Goal: Book appointment/travel/reservation

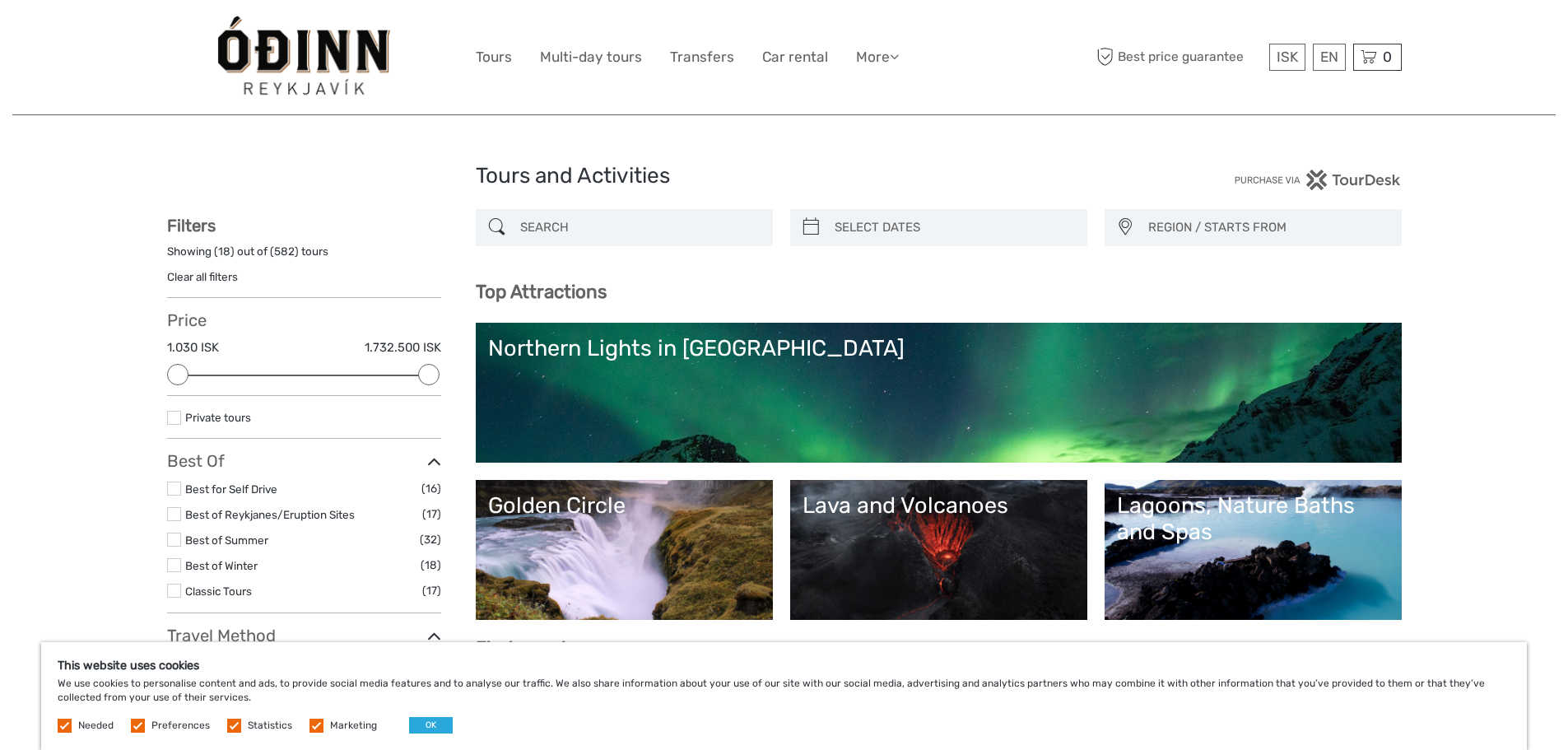
select select
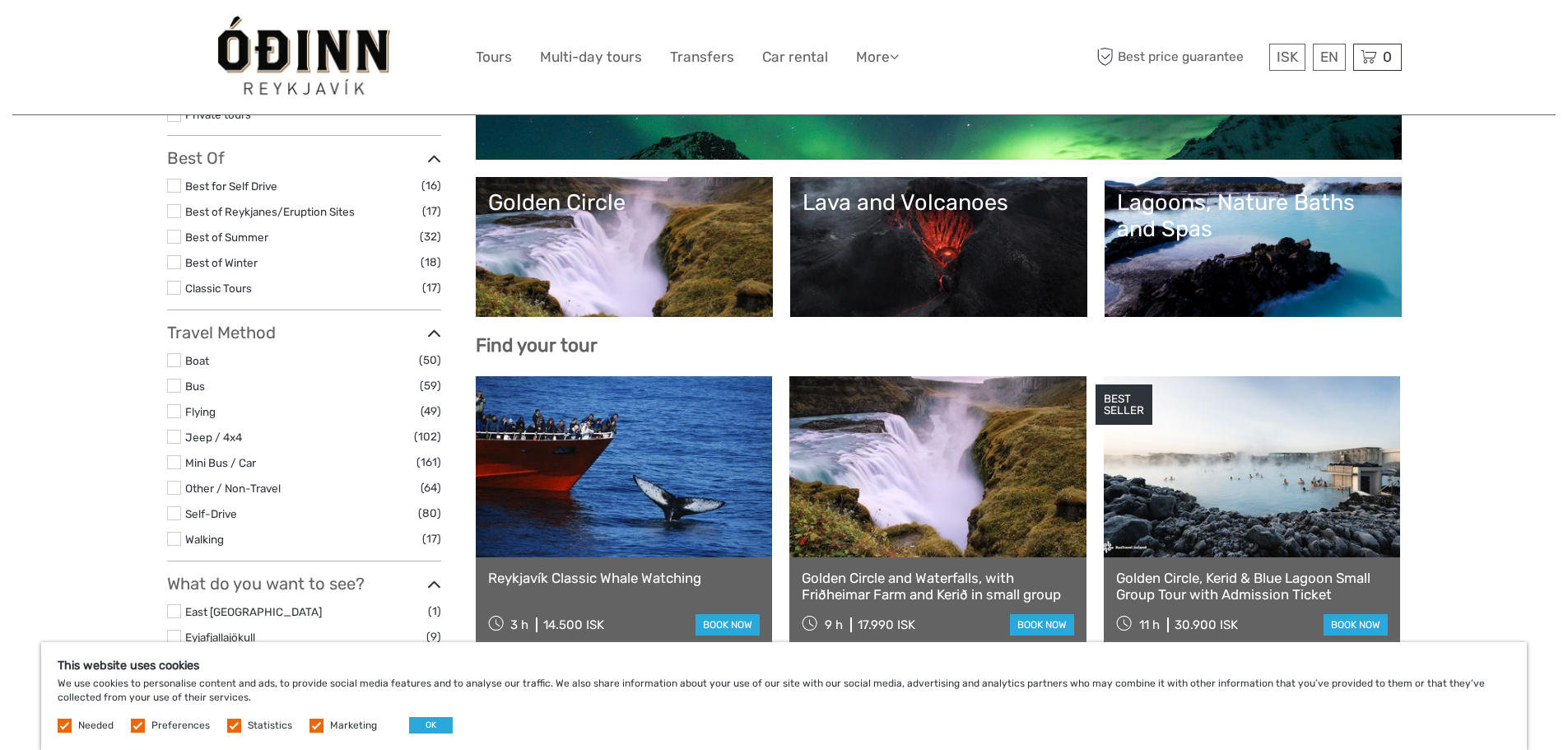
scroll to position [329, 0]
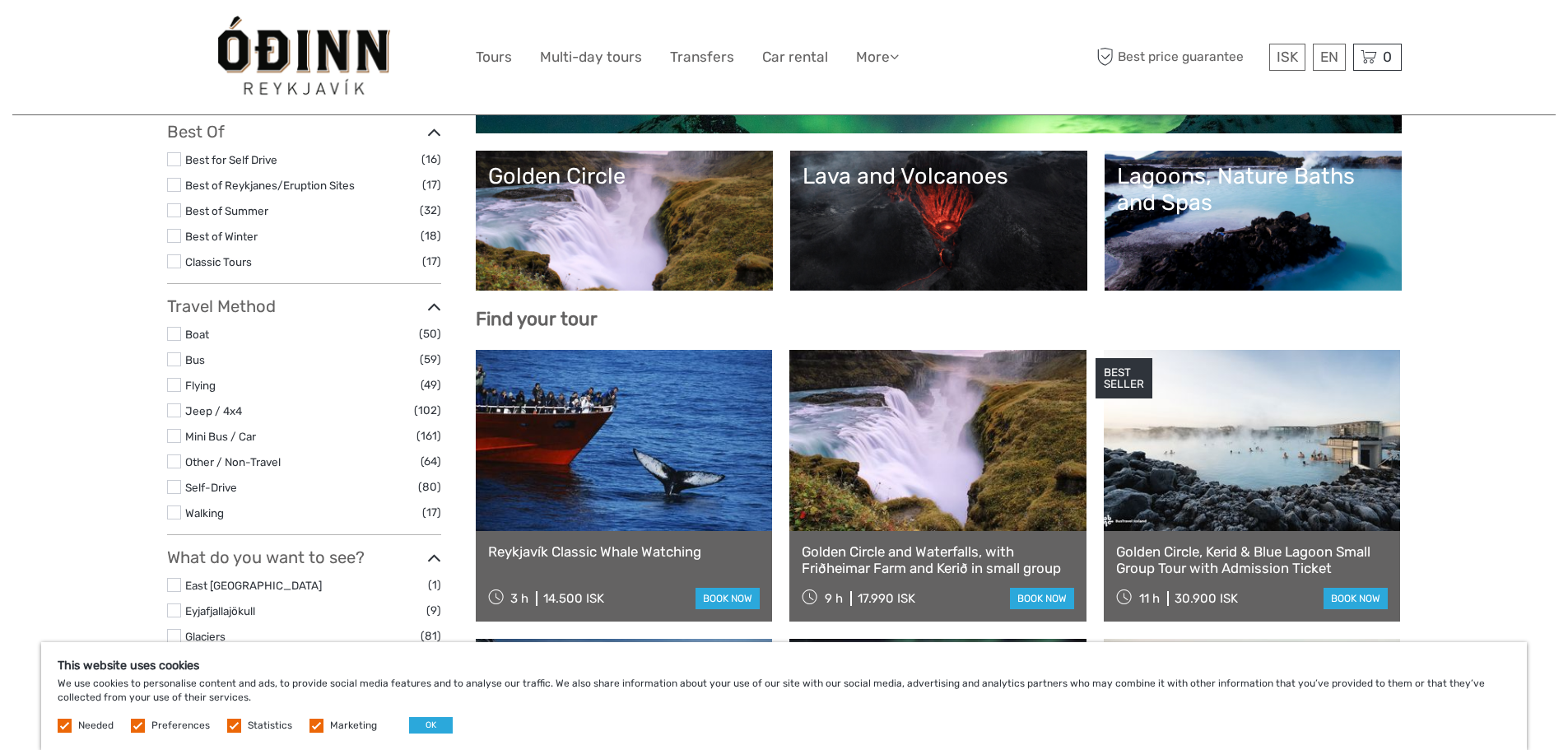
click at [1002, 202] on link "Lava and Volcanoes" at bounding box center [938, 220] width 273 height 115
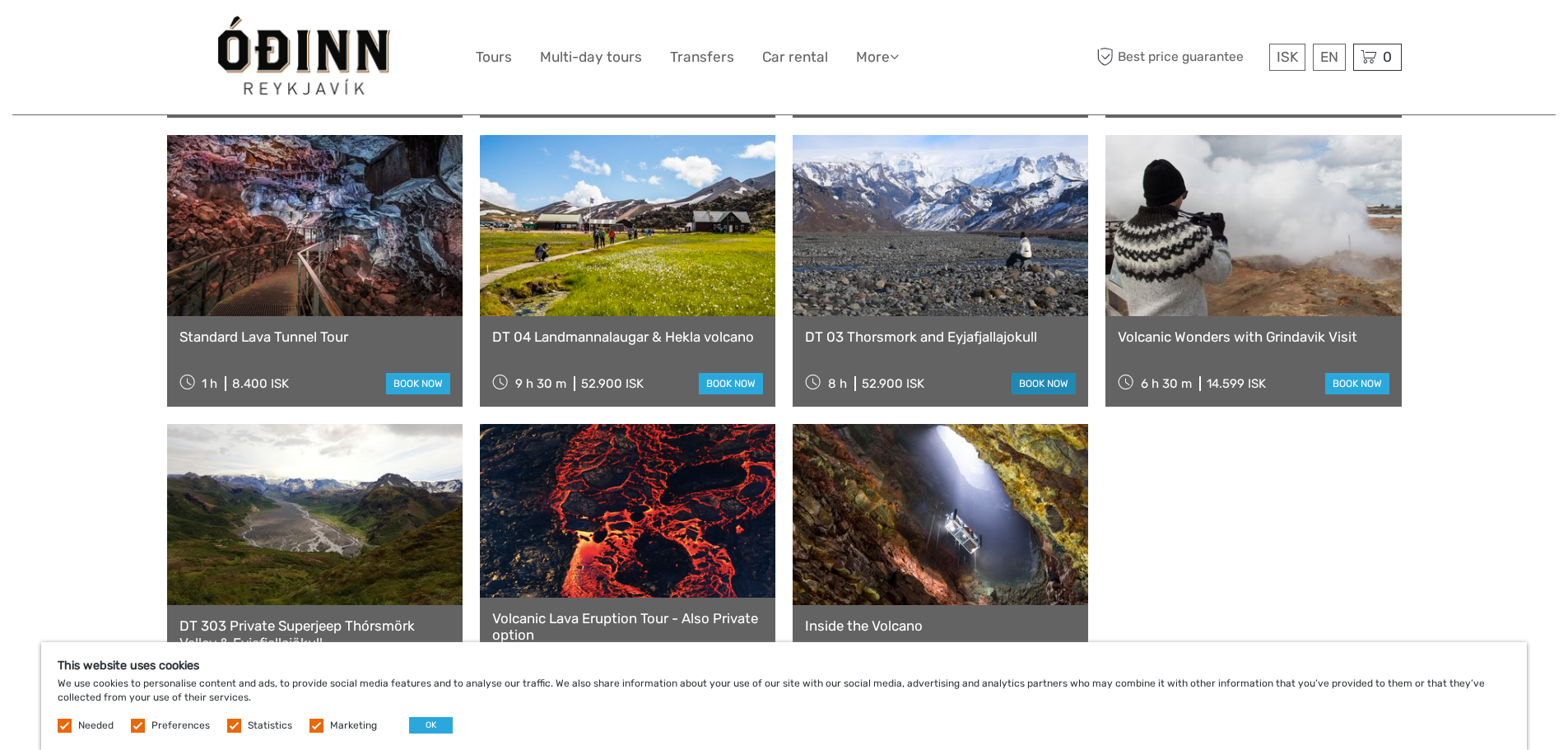
scroll to position [989, 0]
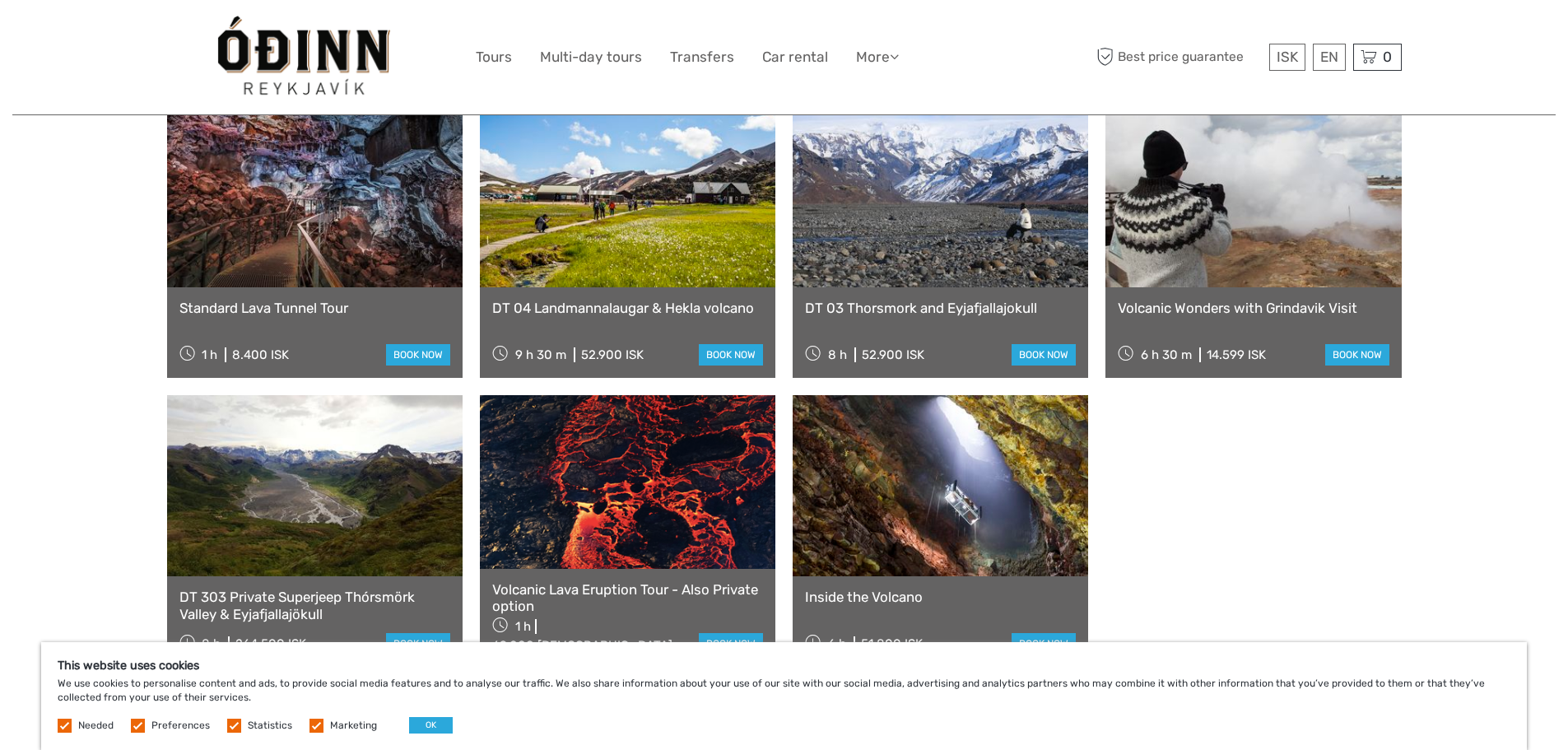
click at [571, 512] on link at bounding box center [628, 482] width 295 height 173
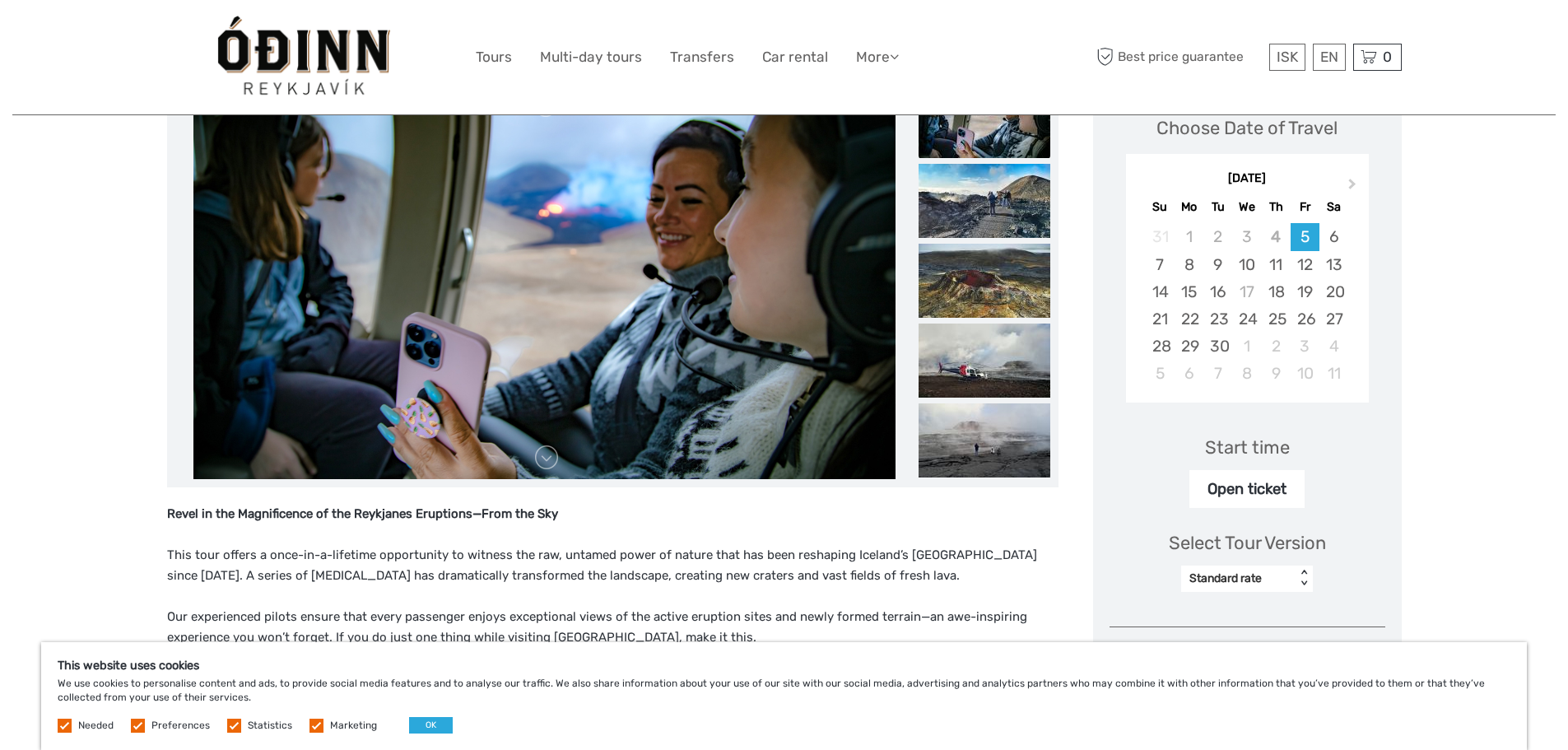
scroll to position [329, 0]
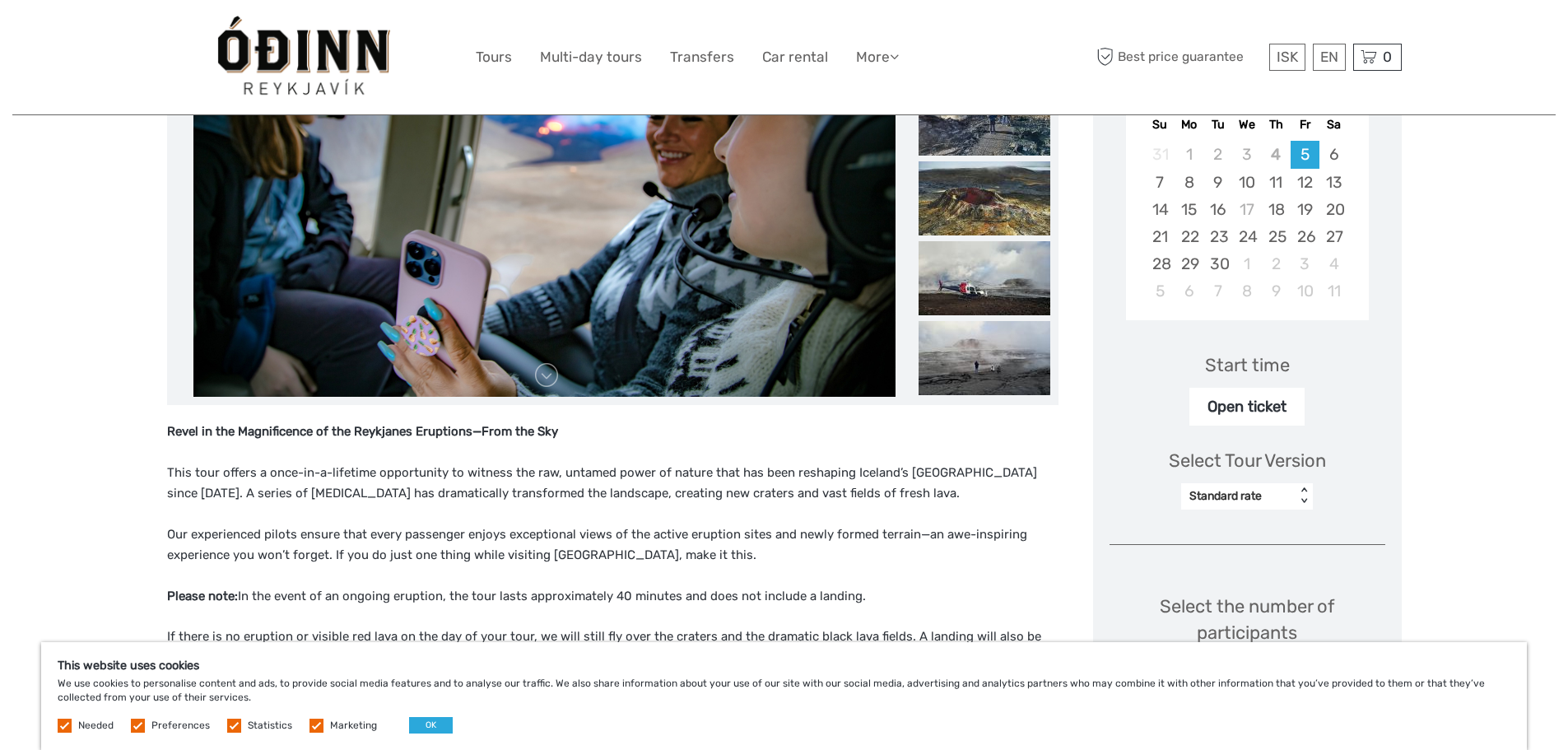
click at [64, 727] on label at bounding box center [65, 726] width 14 height 14
click at [139, 719] on label at bounding box center [138, 726] width 14 height 14
click at [0, 0] on input "checkbox" at bounding box center [0, 0] width 0 height 0
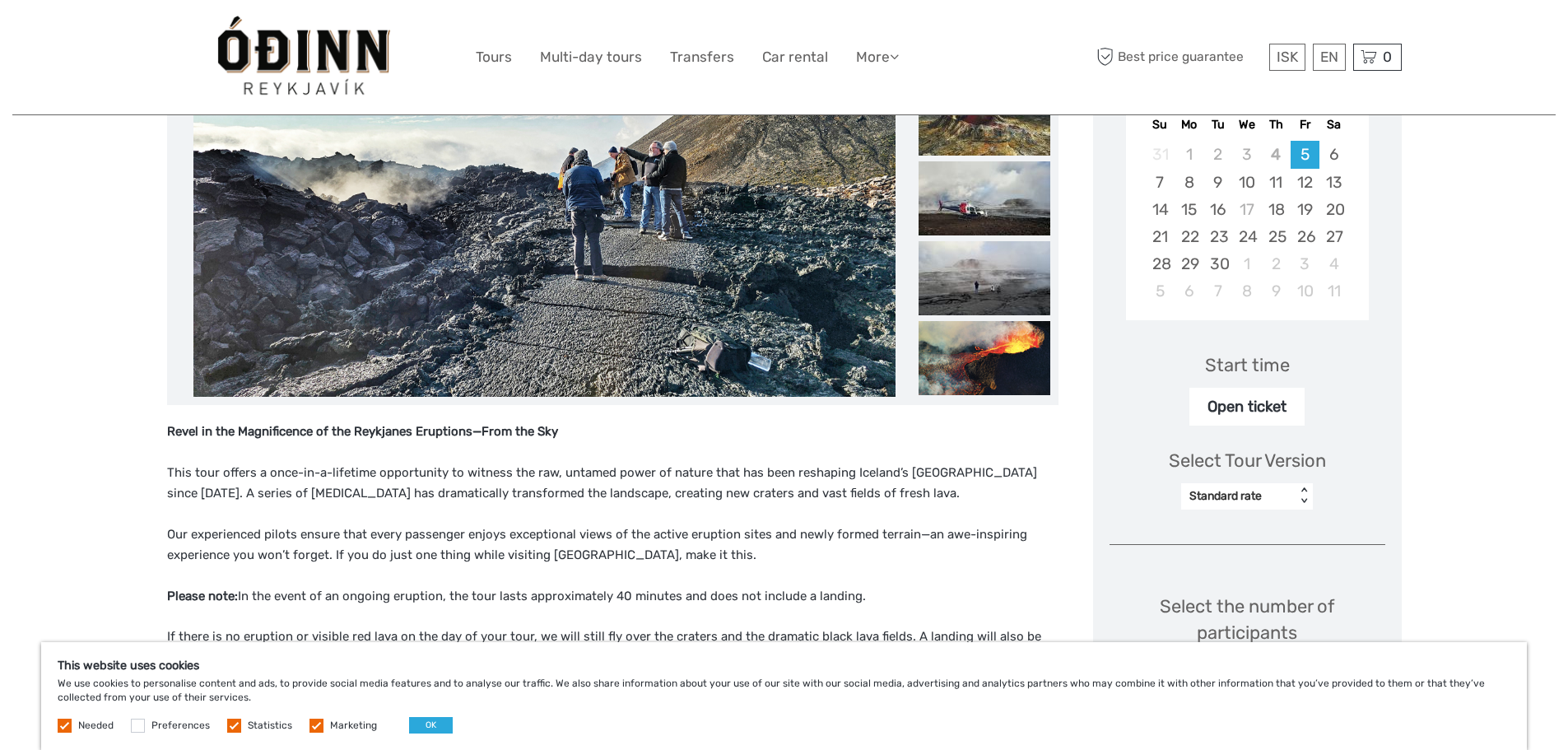
click at [229, 727] on label at bounding box center [234, 726] width 14 height 14
click at [0, 0] on input "checkbox" at bounding box center [0, 0] width 0 height 0
click at [315, 724] on label at bounding box center [316, 726] width 14 height 14
click at [0, 0] on input "checkbox" at bounding box center [0, 0] width 0 height 0
click at [416, 724] on button "OK" at bounding box center [431, 726] width 44 height 17
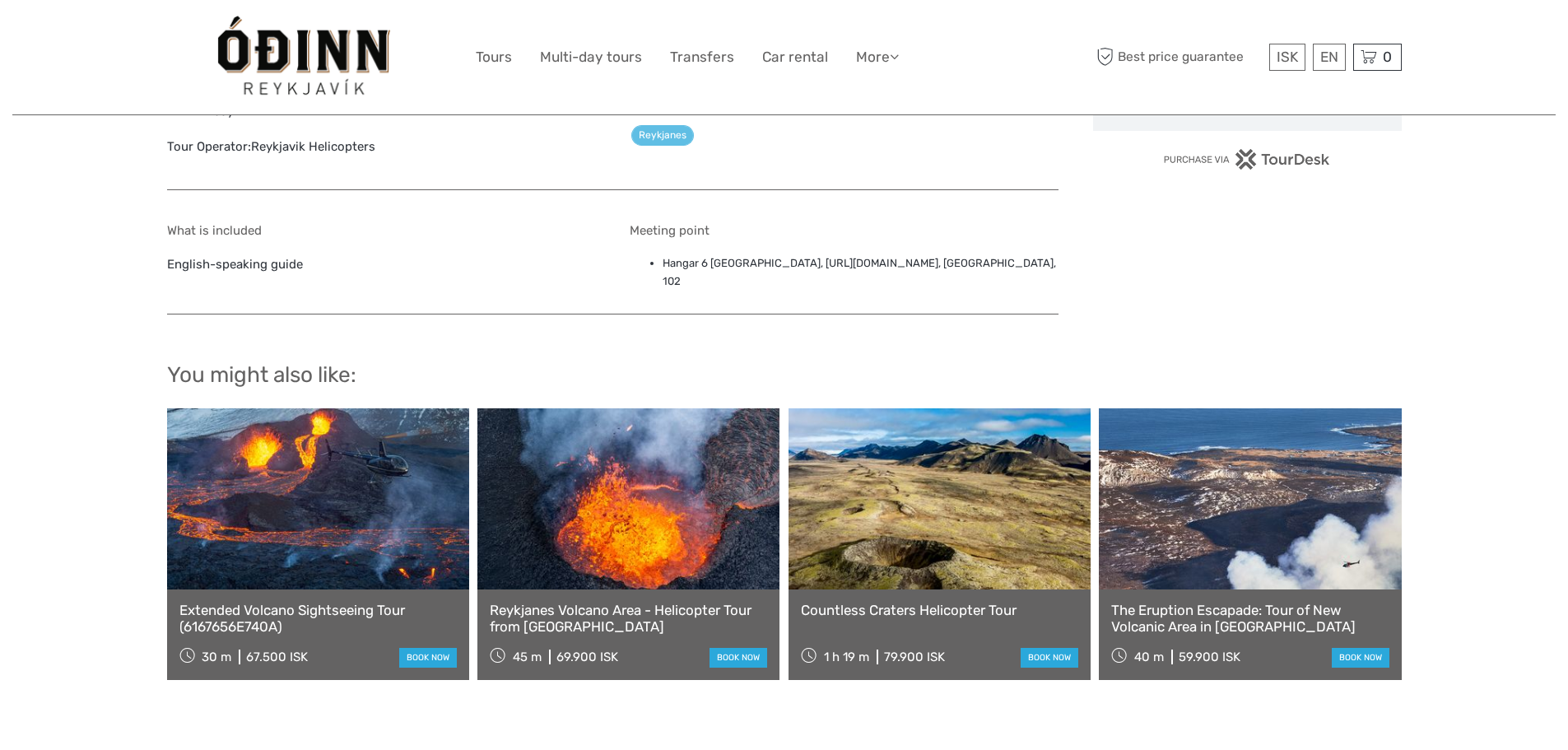
scroll to position [1153, 0]
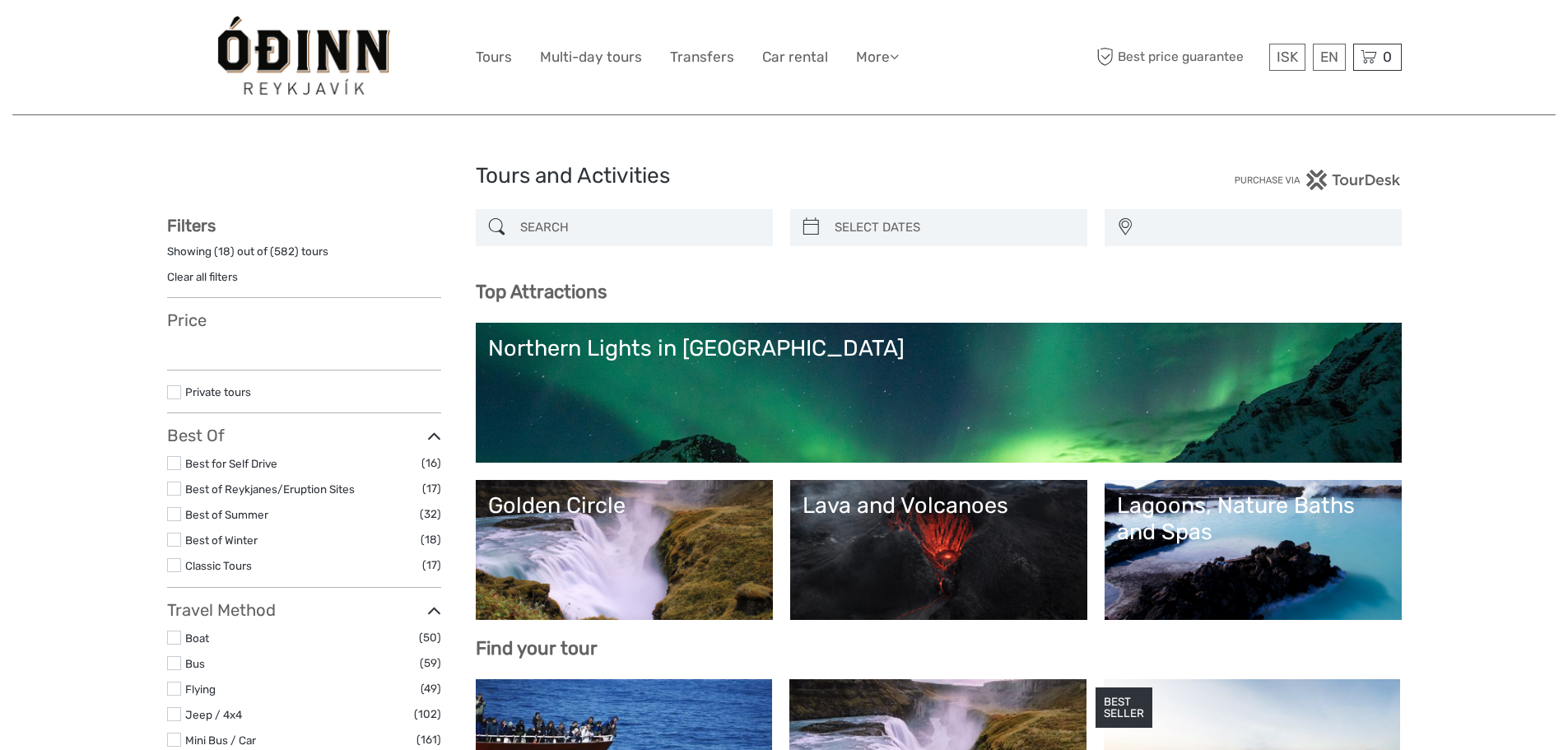
select select
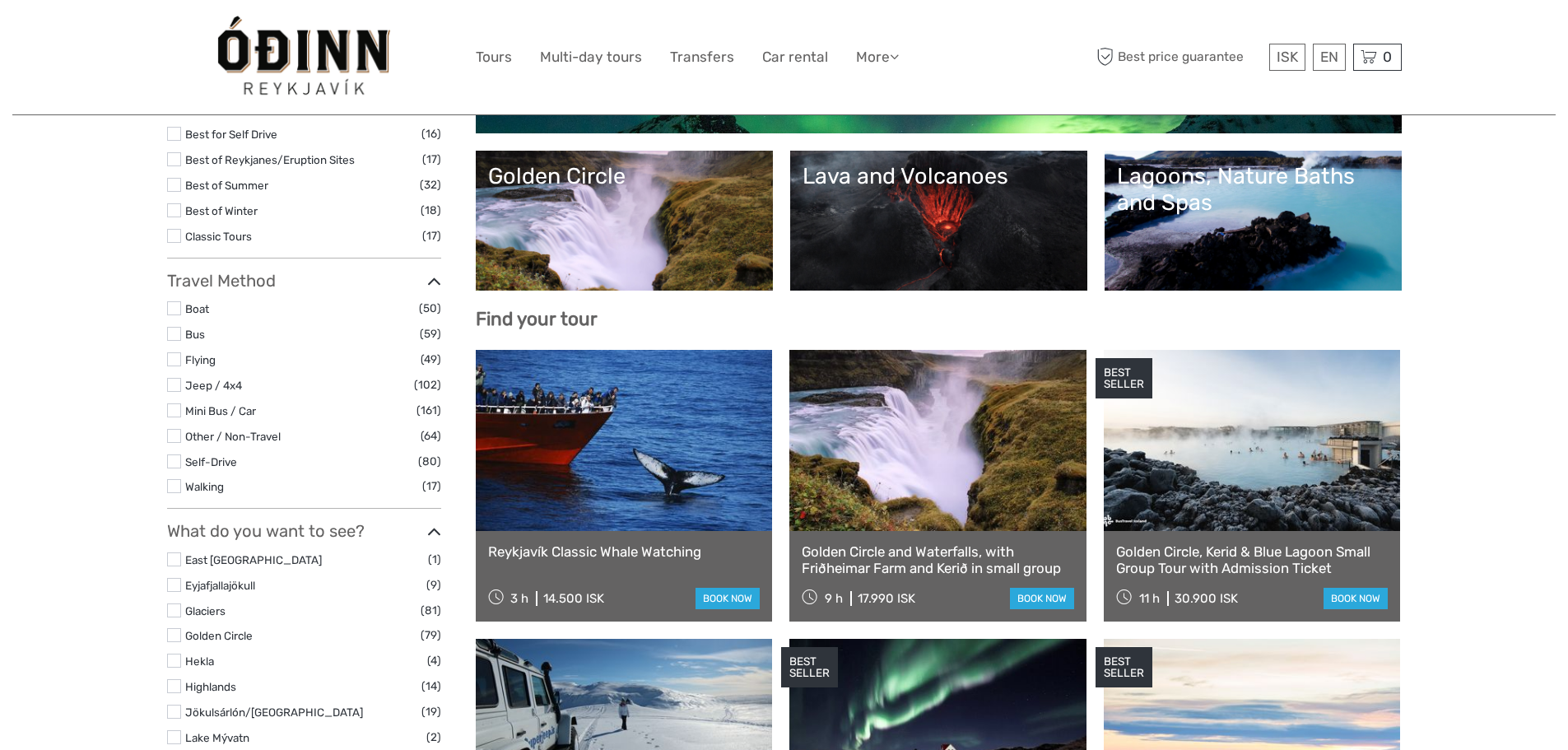
select select
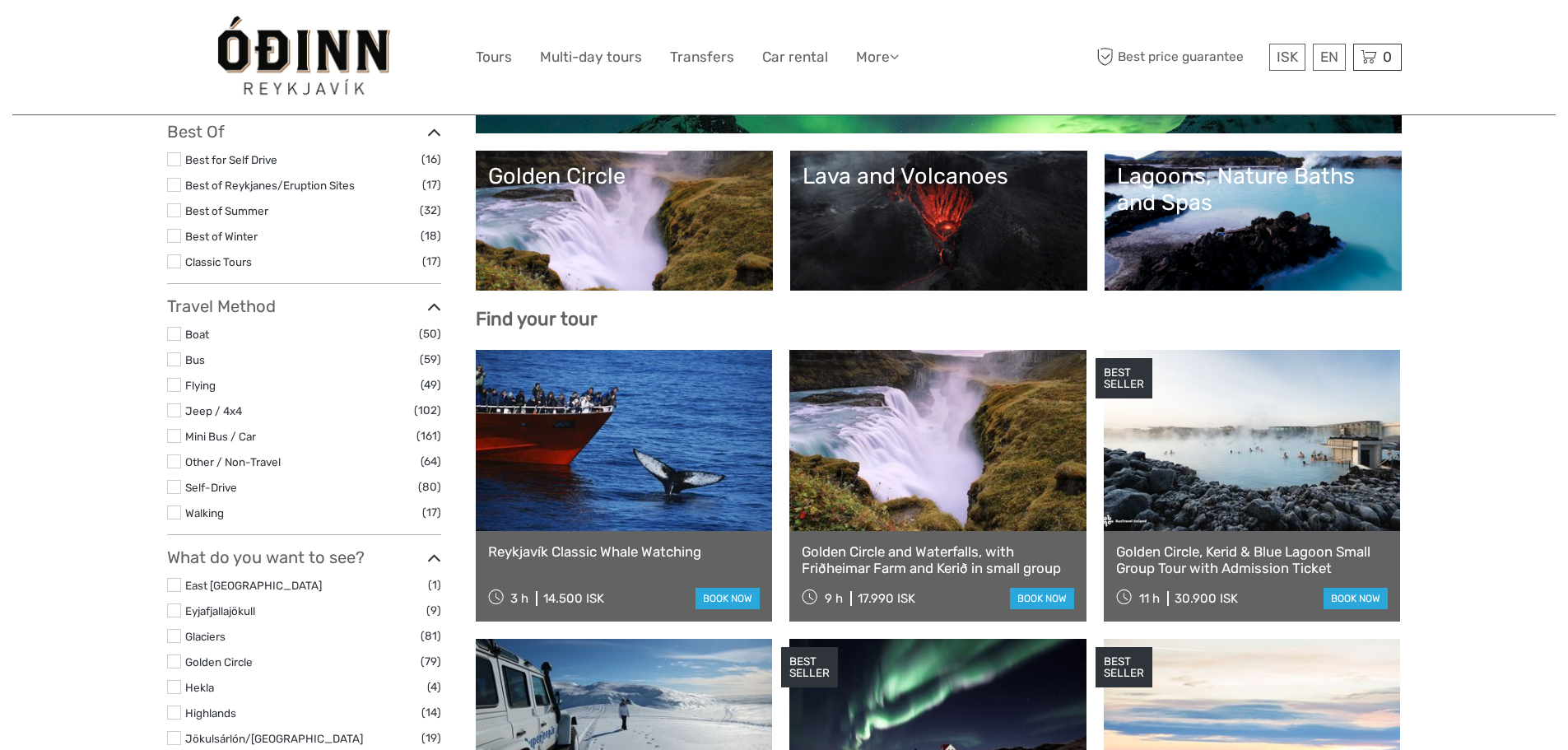
scroll to position [0, 0]
click at [617, 483] on link at bounding box center [625, 441] width 297 height 181
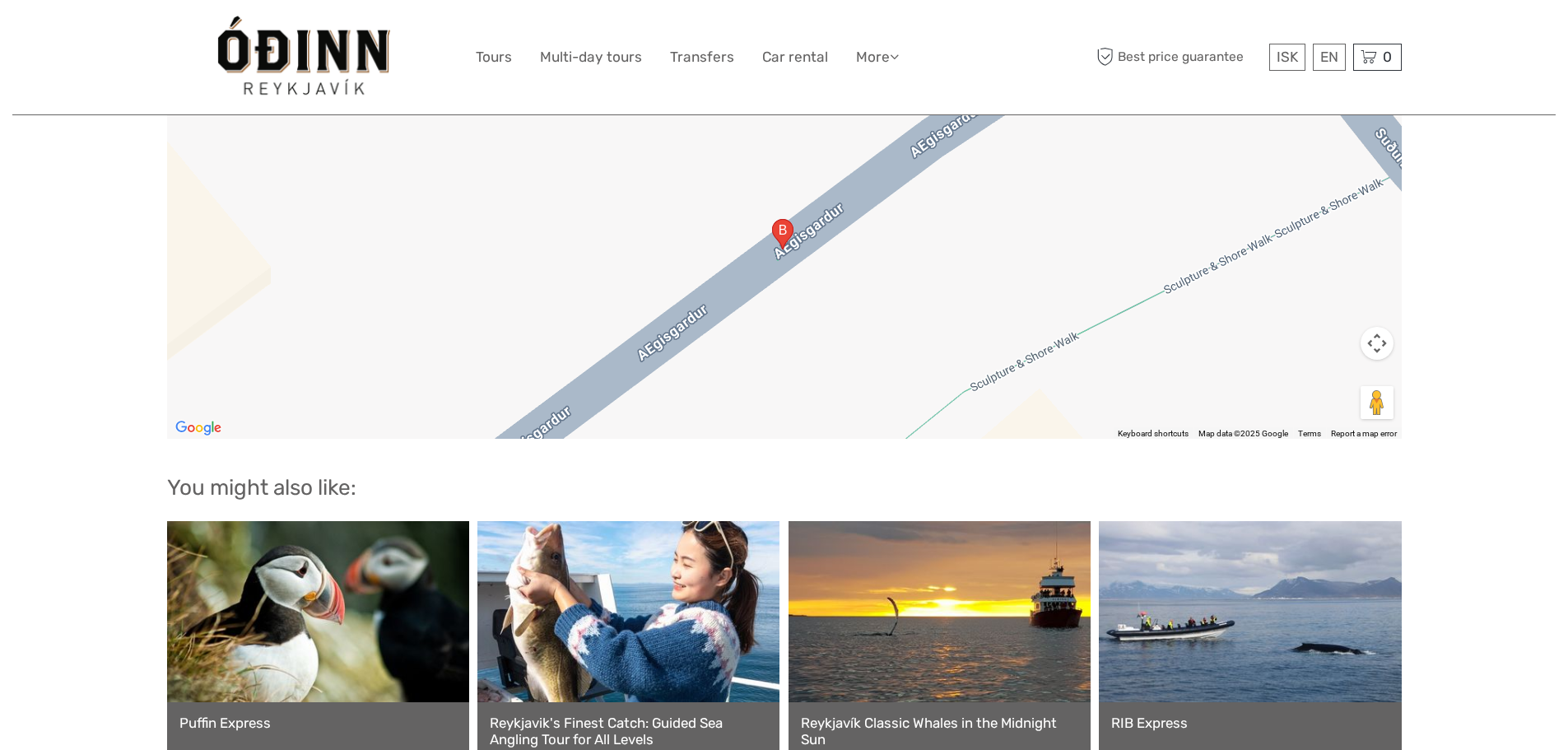
scroll to position [2306, 0]
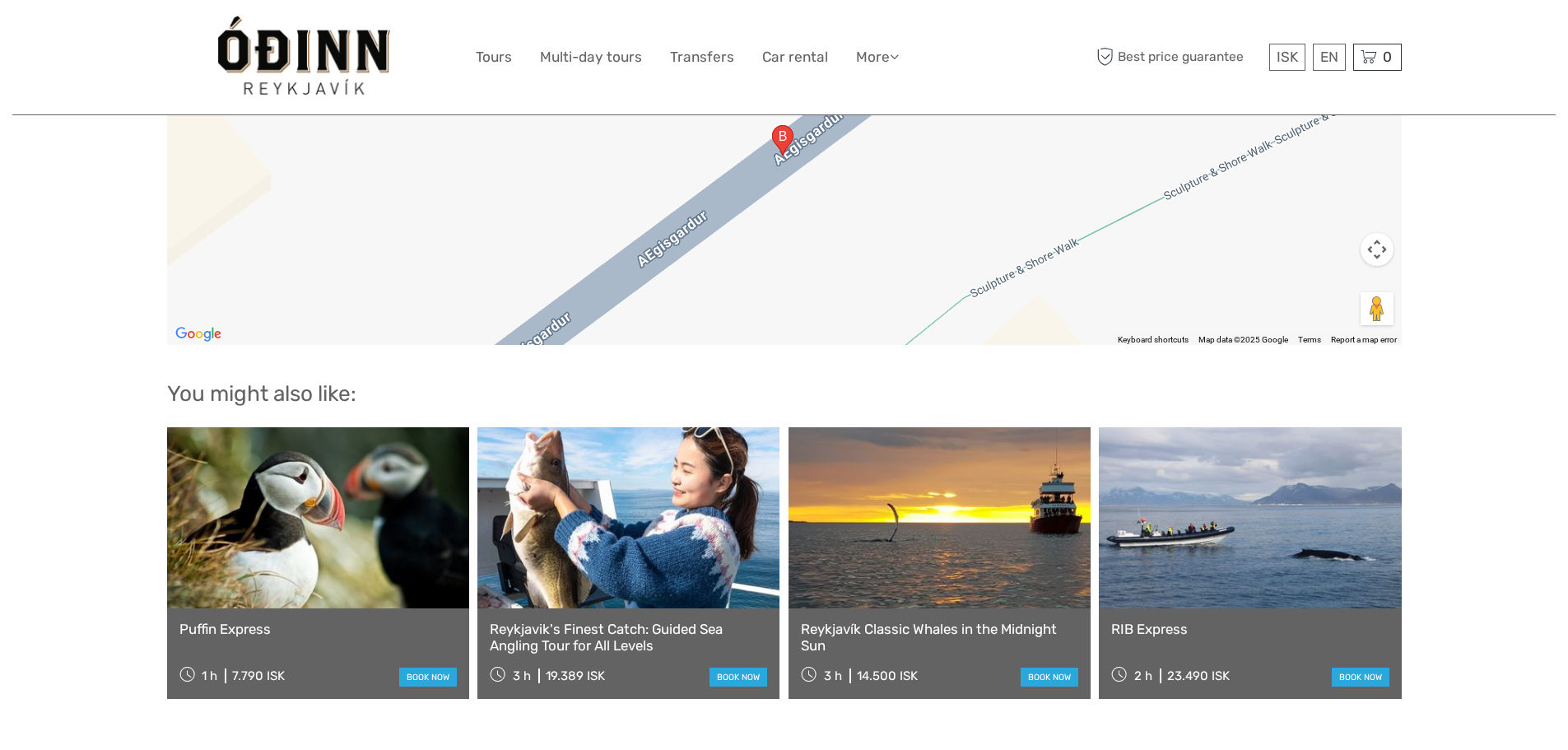
click at [363, 544] on link at bounding box center [318, 518] width 302 height 181
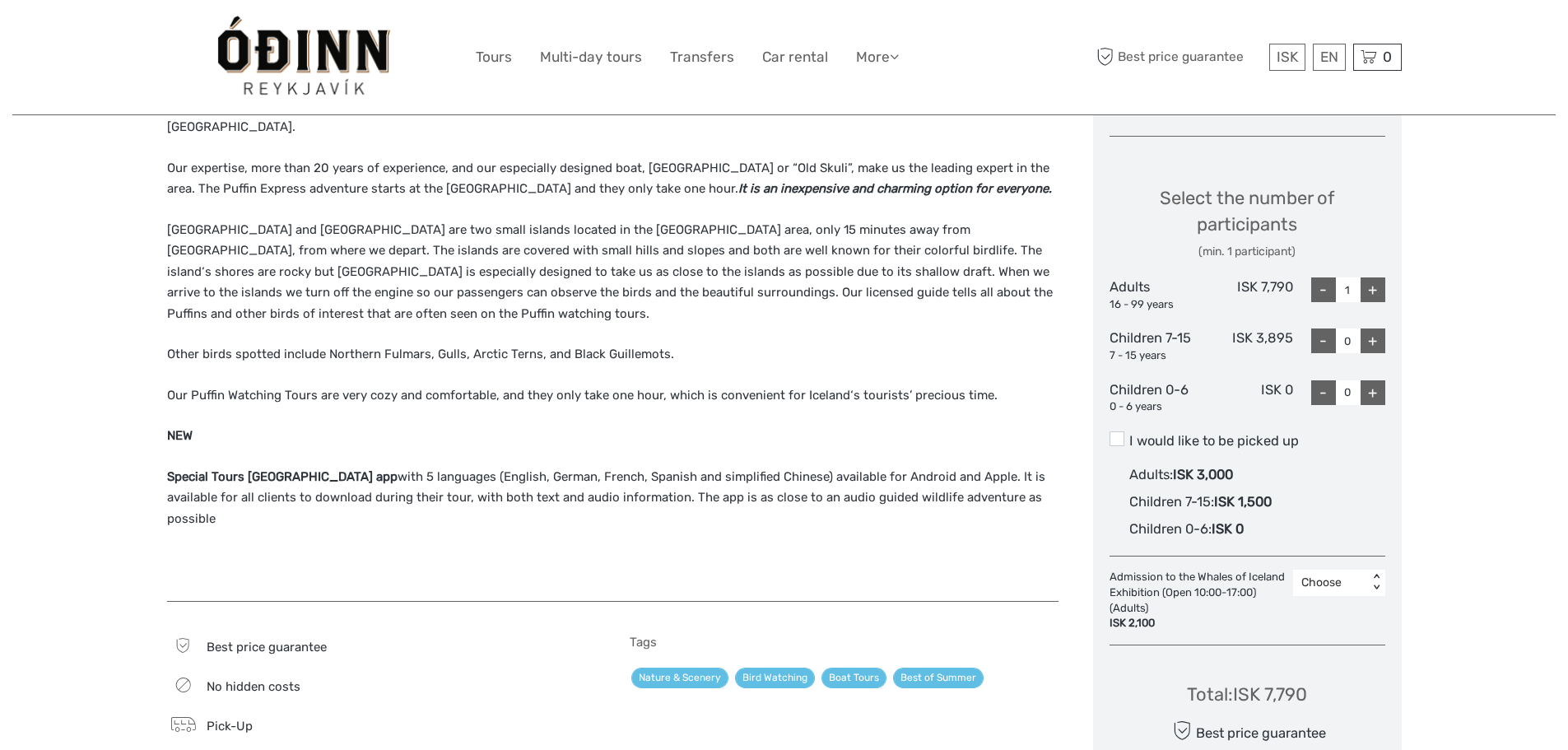
scroll to position [741, 0]
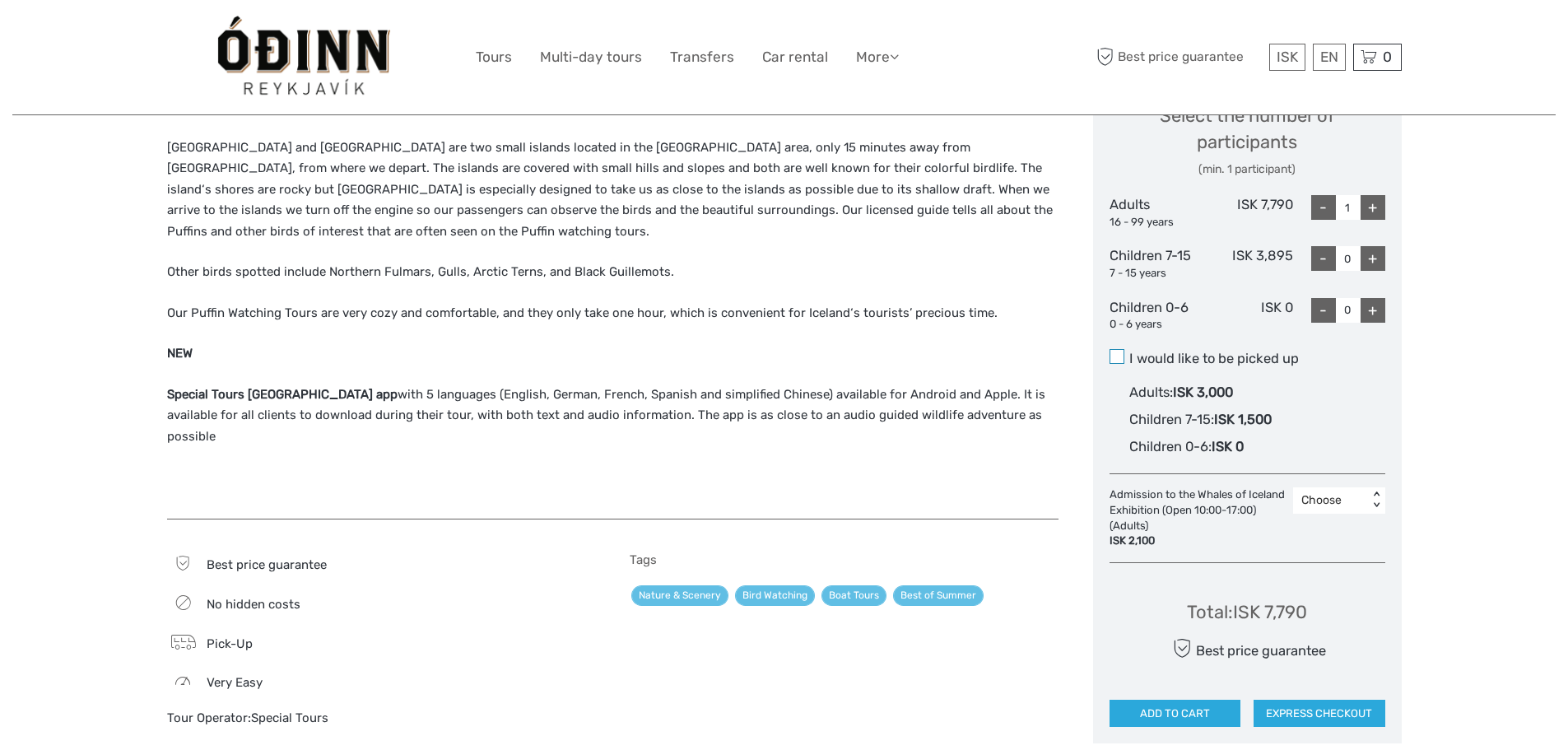
click at [1120, 362] on span at bounding box center [1117, 357] width 15 height 15
click at [1129, 353] on input "I would like to be picked up" at bounding box center [1129, 353] width 0 height 0
click at [1504, 343] on div "Region / Starts from: Capital Region Travel method: Boat 1 hour Verified Operat…" at bounding box center [784, 469] width 1544 height 2420
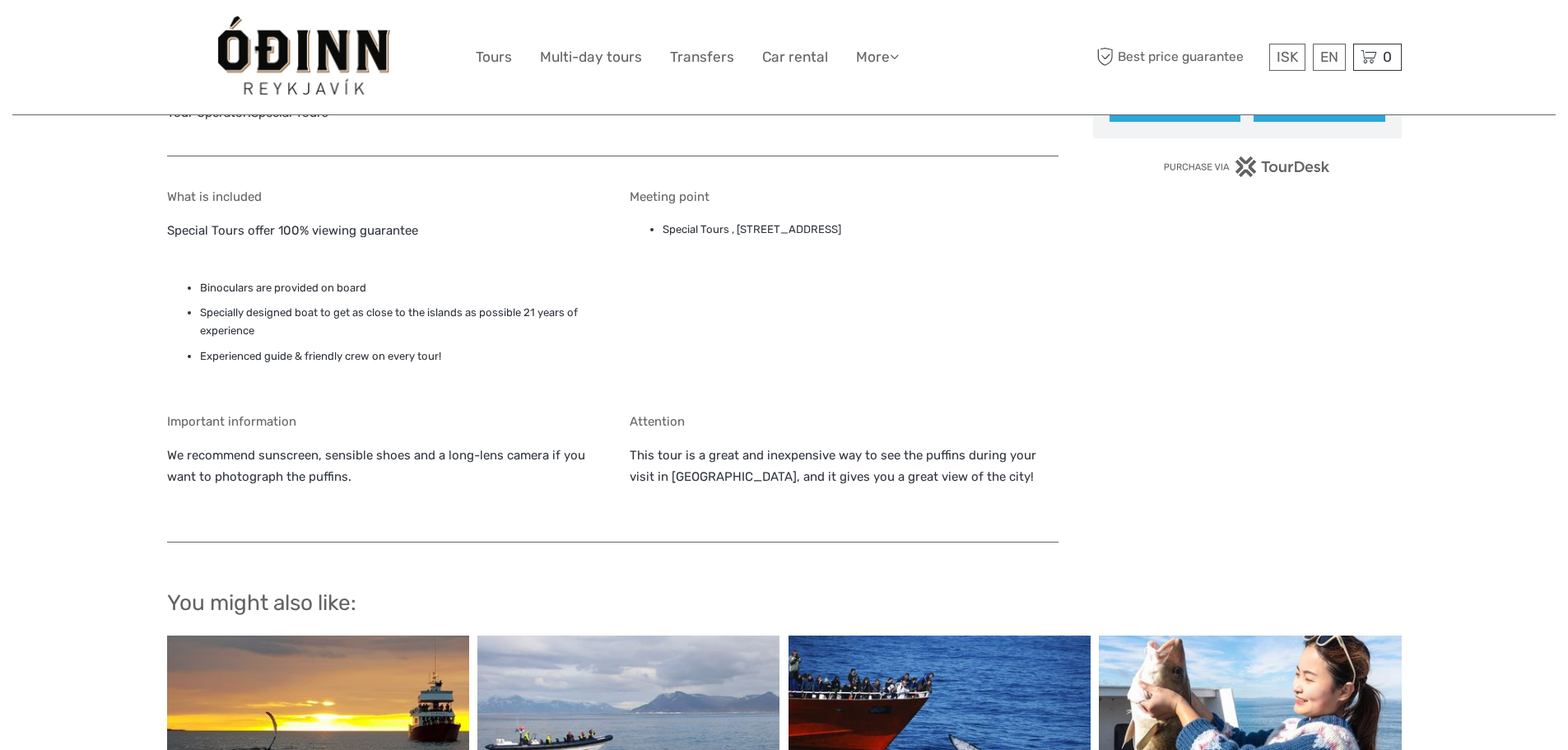
scroll to position [1318, 0]
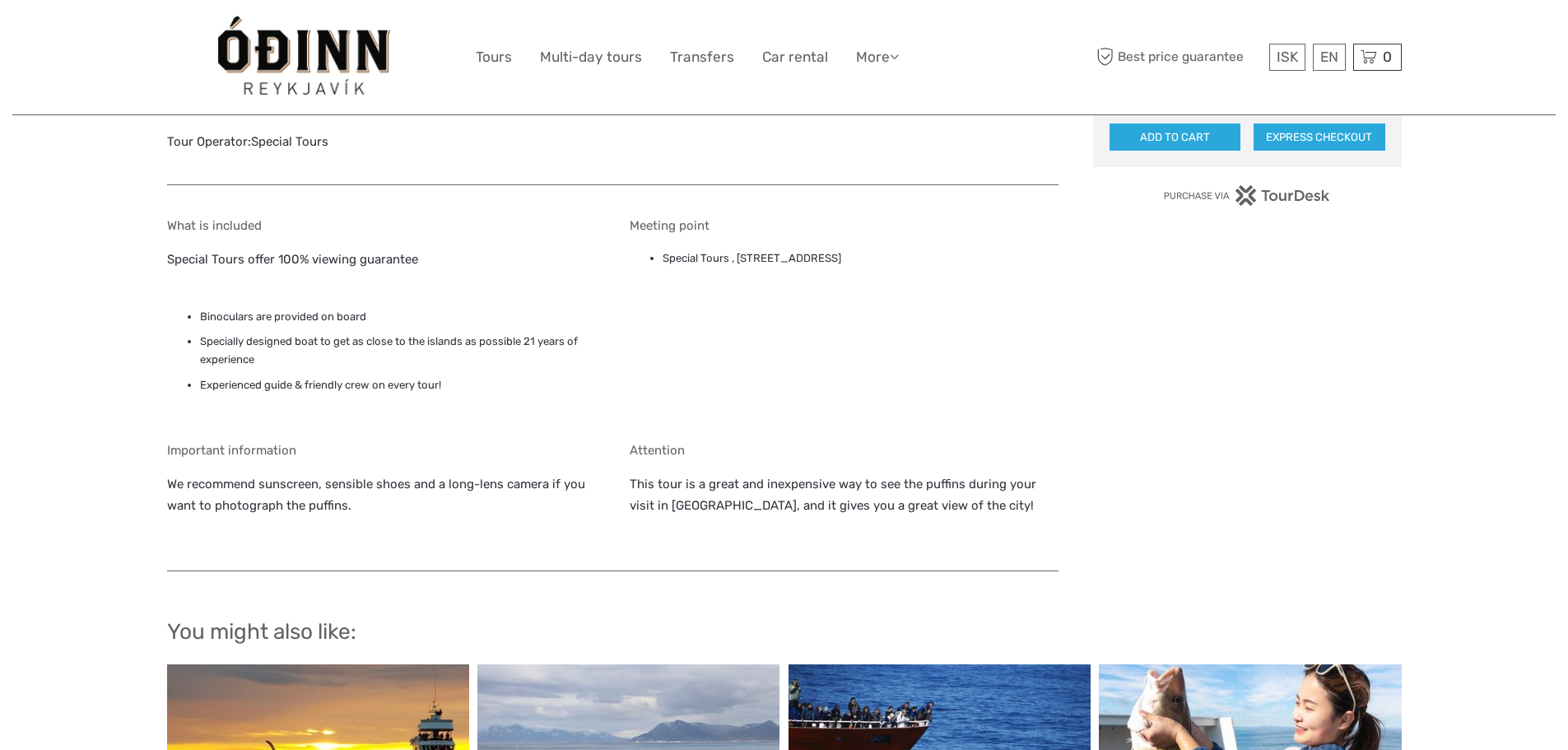
drag, startPoint x: 875, startPoint y: 215, endPoint x: 662, endPoint y: 233, distance: 213.8
click at [662, 233] on div "Meeting point Special Tours , [STREET_ADDRESS]" at bounding box center [844, 318] width 429 height 201
copy li "Special Tours , [STREET_ADDRESS]"
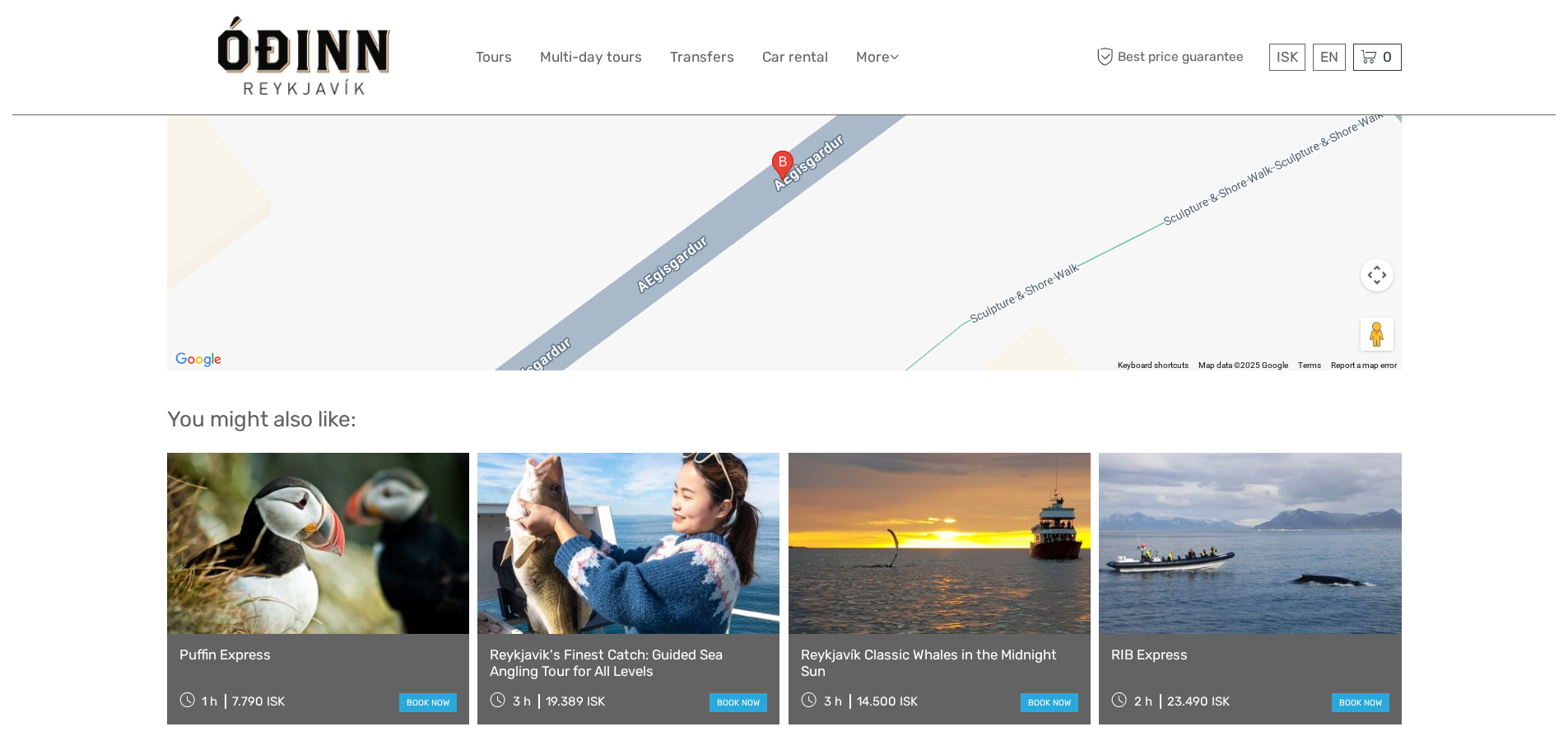
scroll to position [2306, 0]
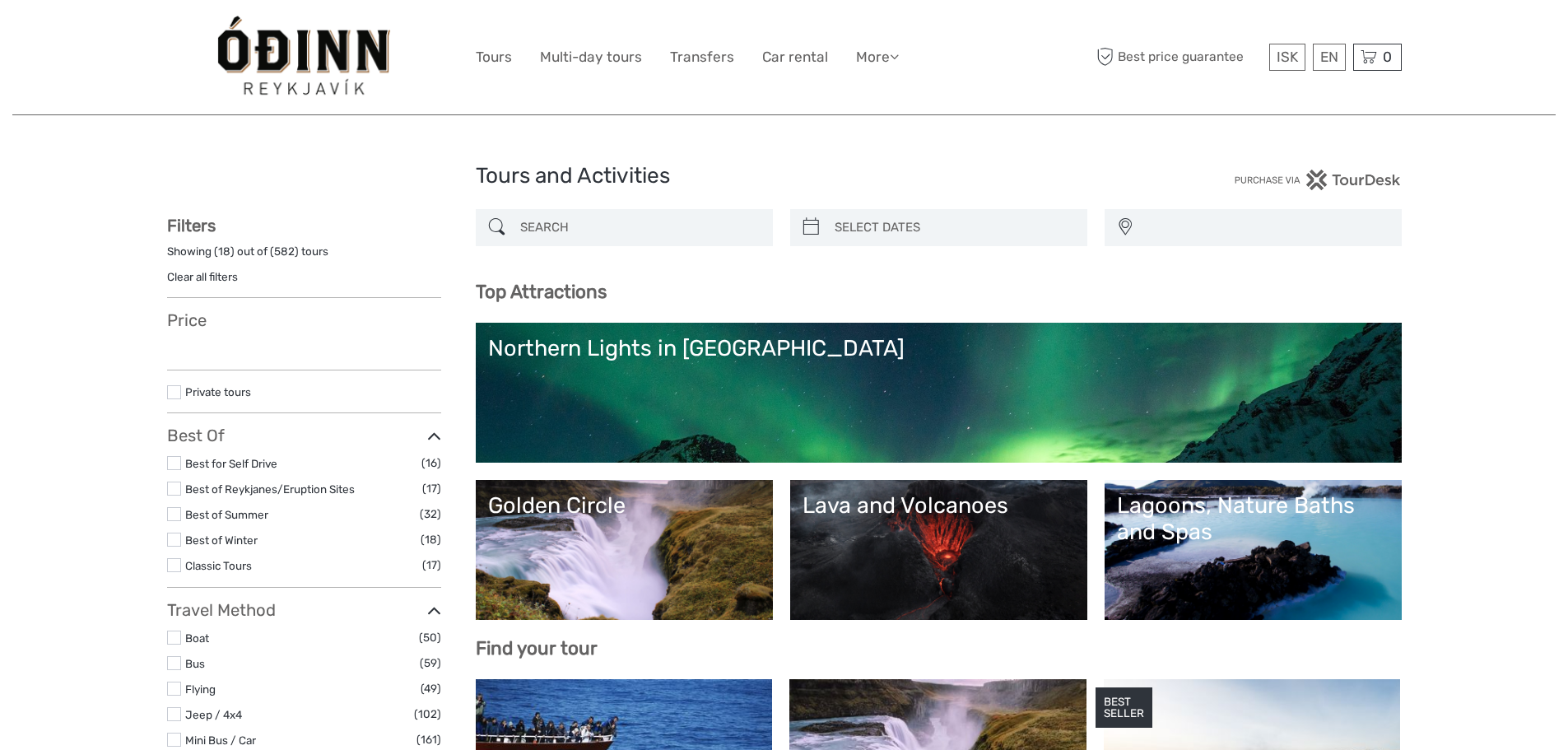
select select
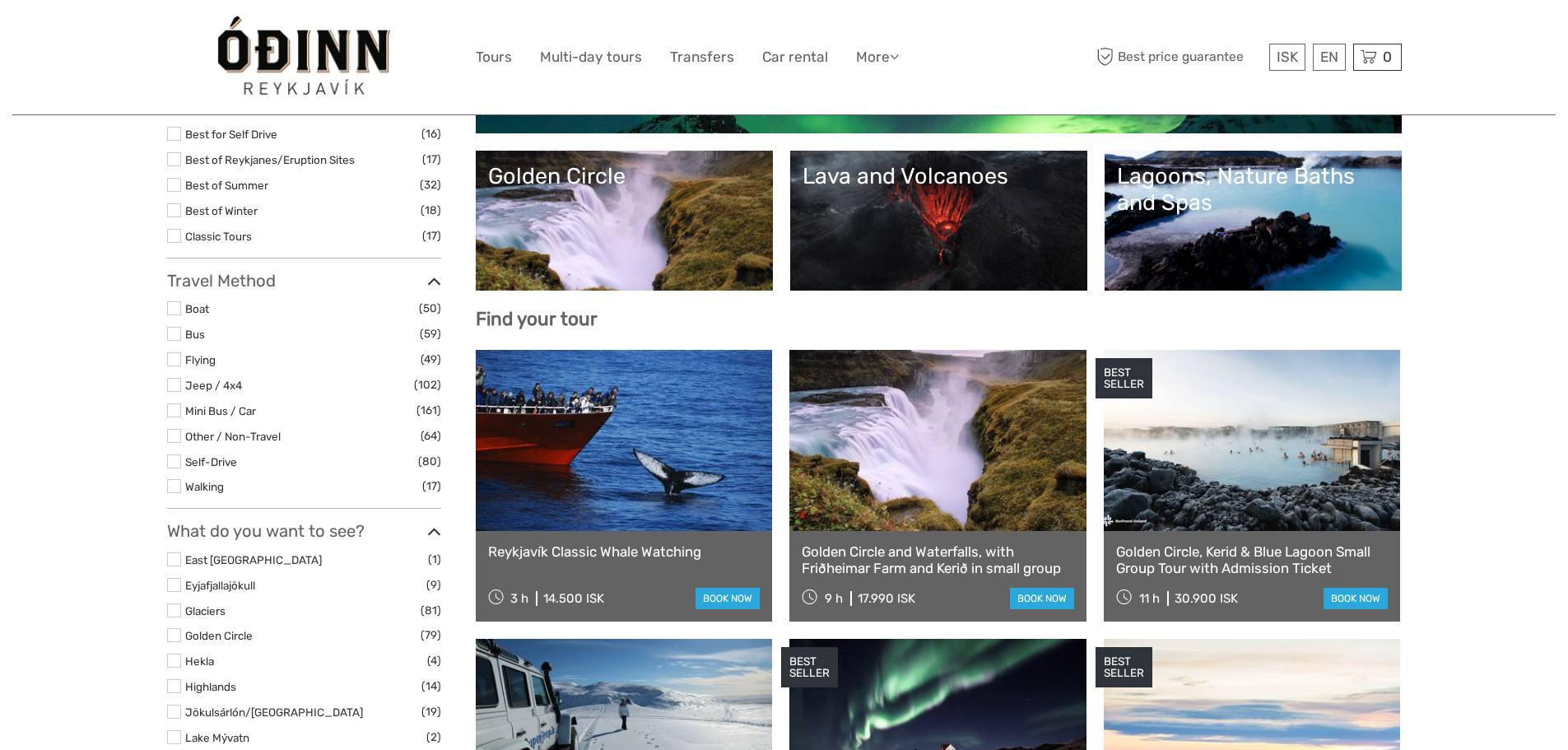
select select
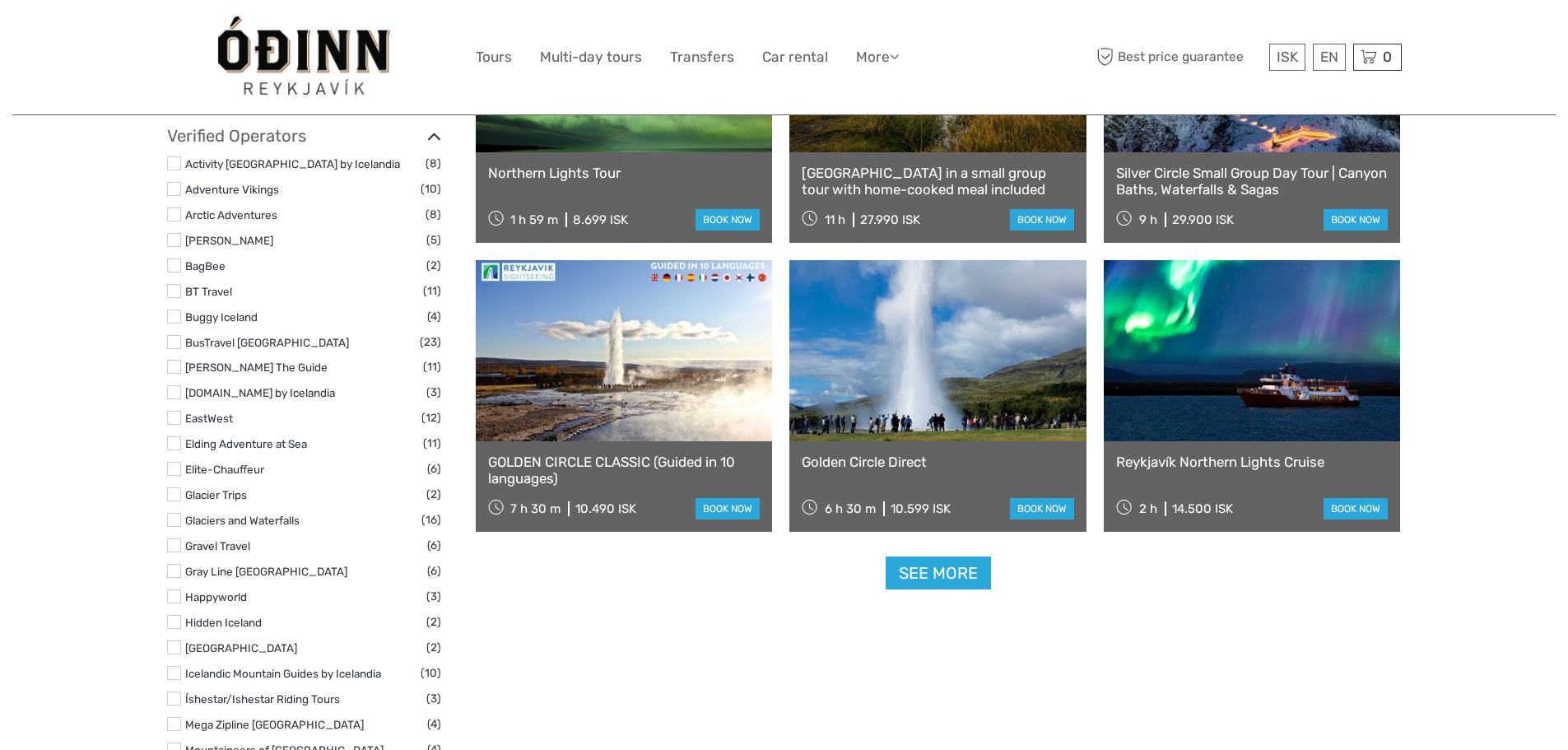
scroll to position [1894, 0]
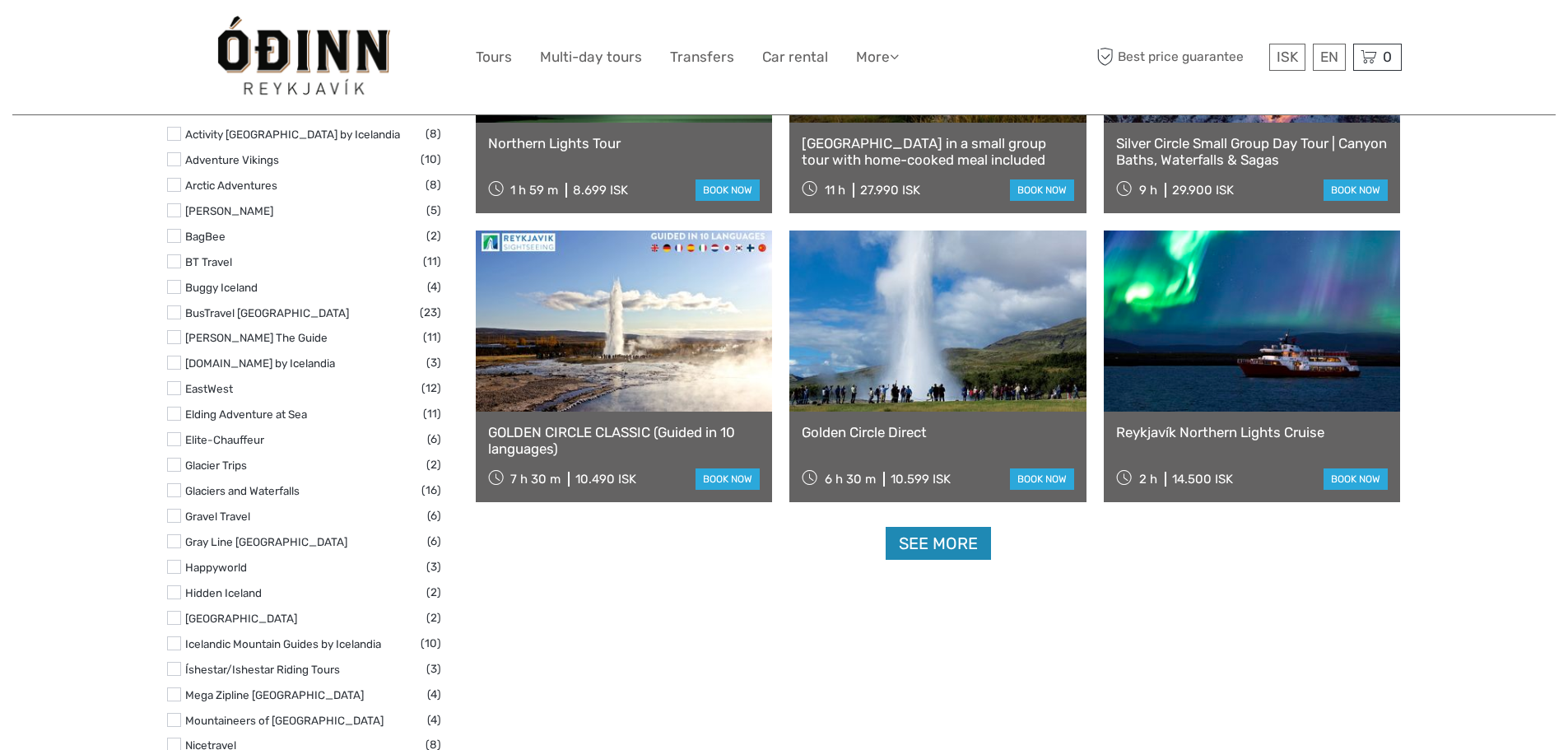
click at [929, 553] on link "See more" at bounding box center [938, 544] width 106 height 34
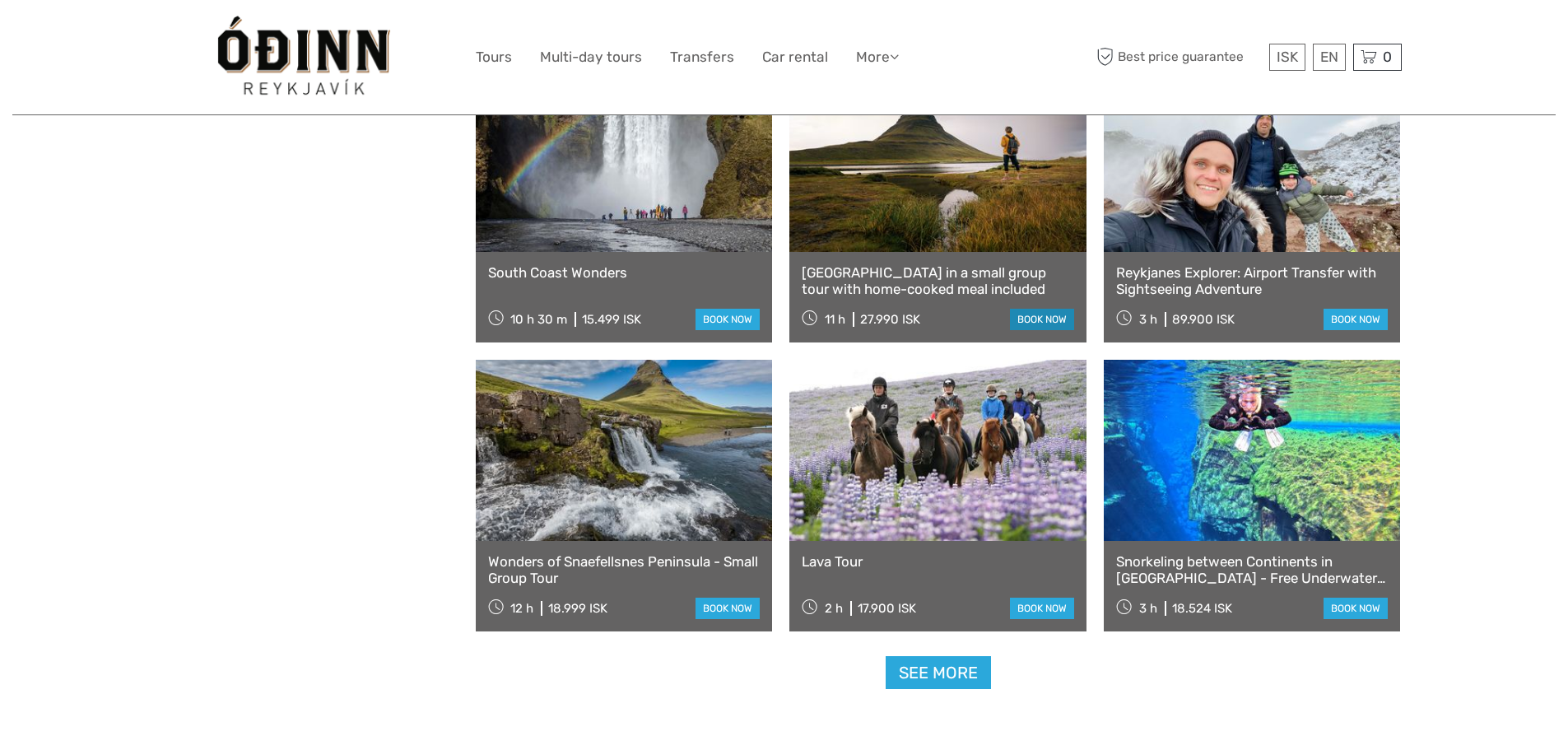
scroll to position [3129, 0]
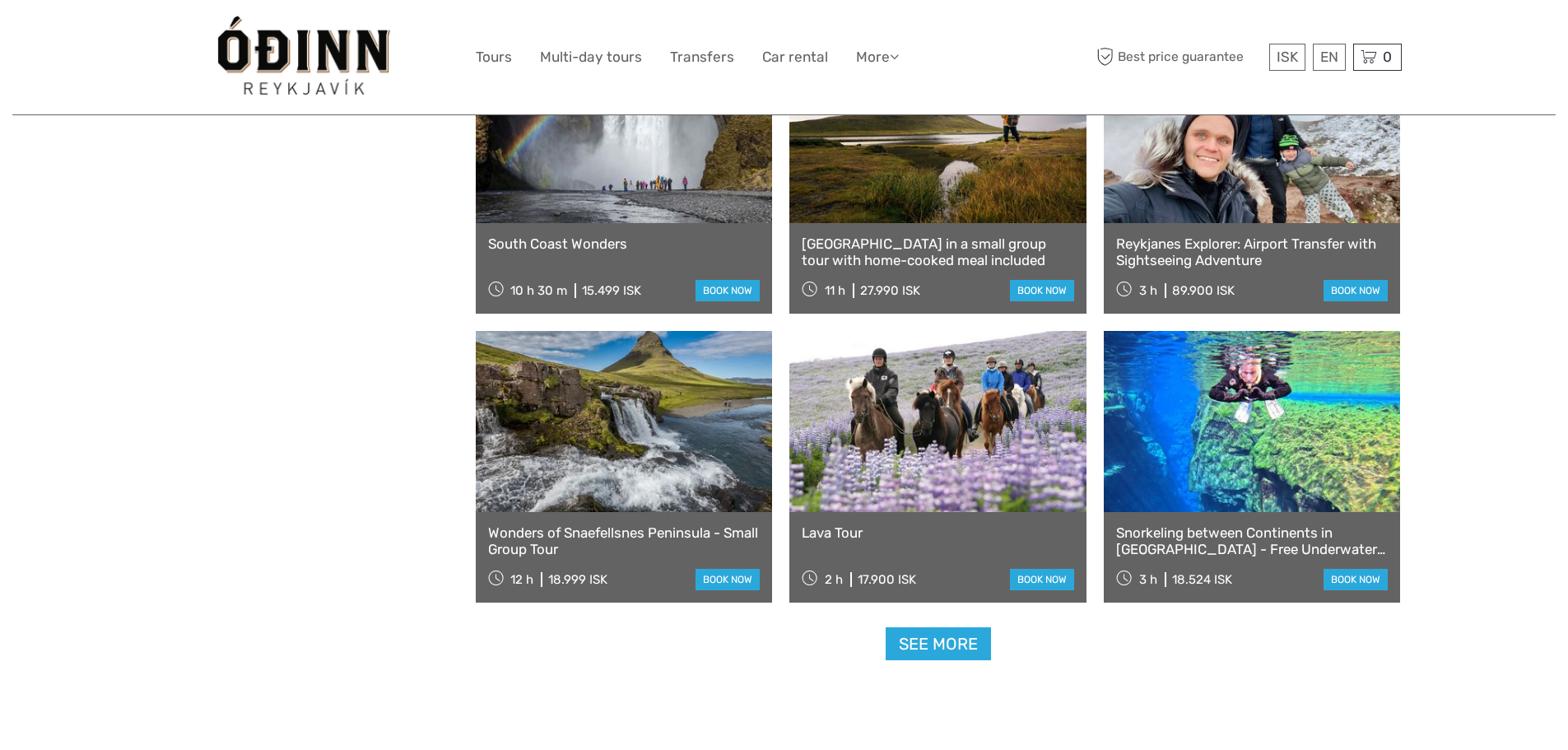
click at [1274, 475] on link at bounding box center [1252, 422] width 297 height 181
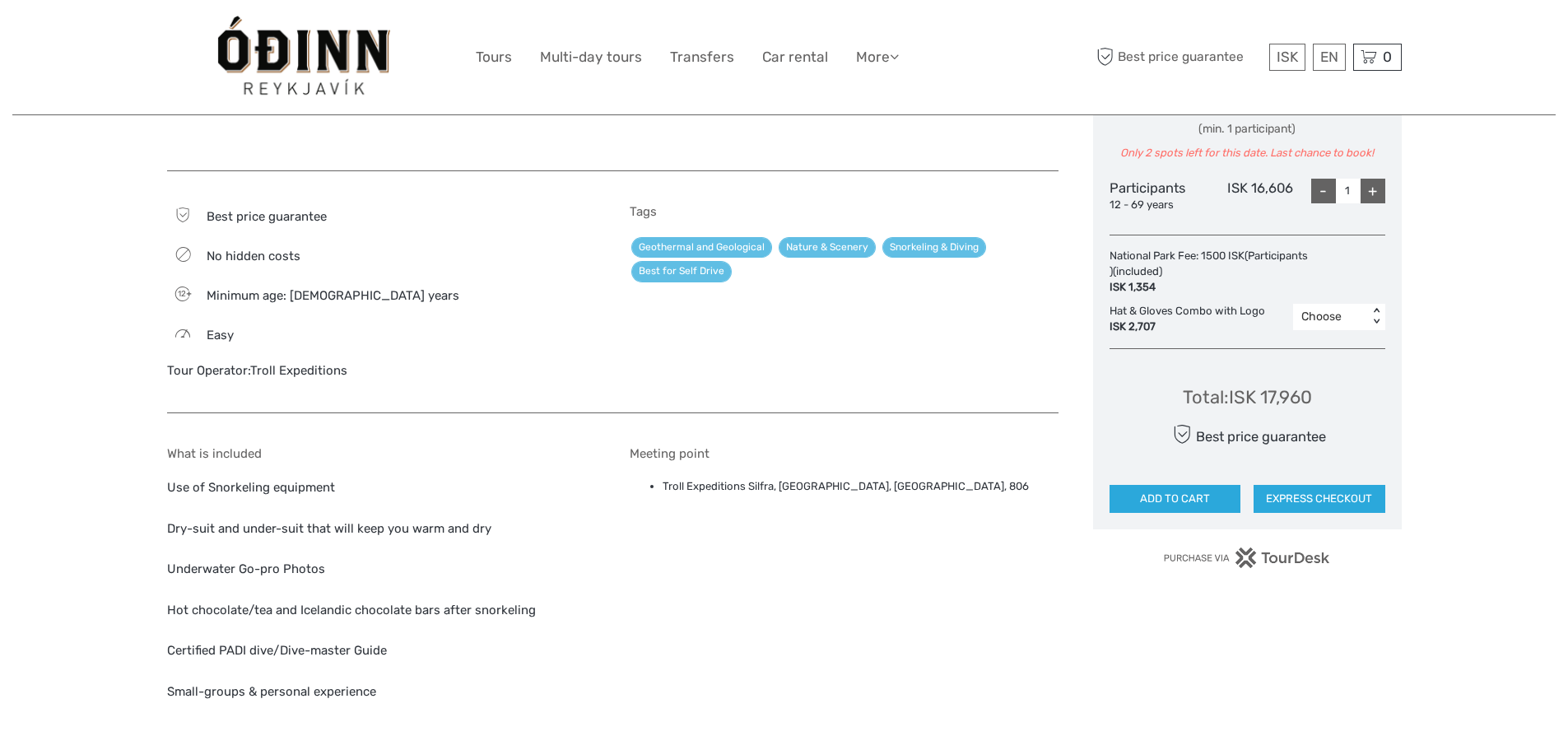
scroll to position [741, 0]
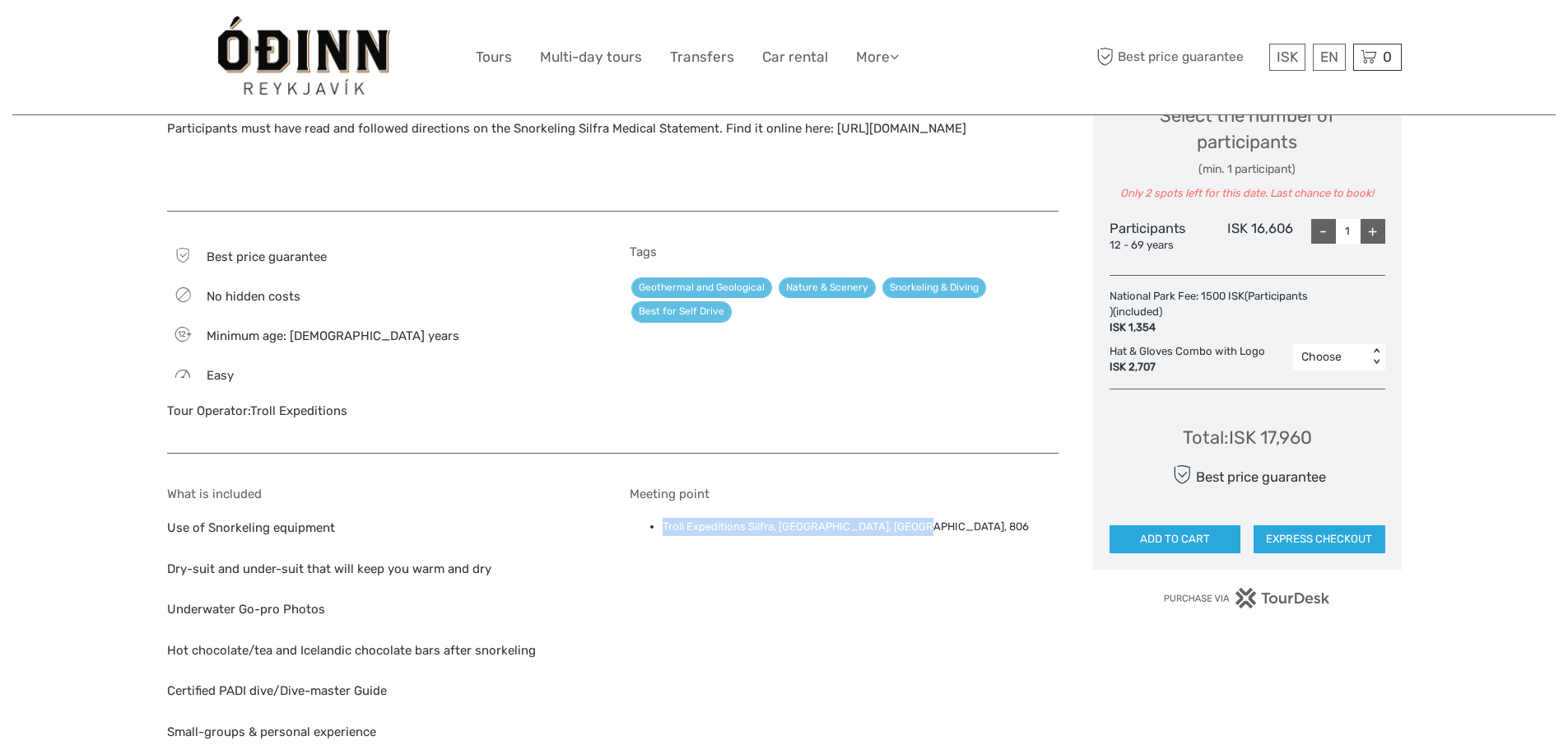
drag, startPoint x: 908, startPoint y: 522, endPoint x: 653, endPoint y: 514, distance: 255.1
click at [653, 514] on div "Meeting point Troll Expeditions Silfra, [GEOGRAPHIC_DATA], [GEOGRAPHIC_DATA], 8…" at bounding box center [844, 656] width 429 height 338
copy li "Troll Expeditions Silfra, [GEOGRAPHIC_DATA], [GEOGRAPHIC_DATA], 806"
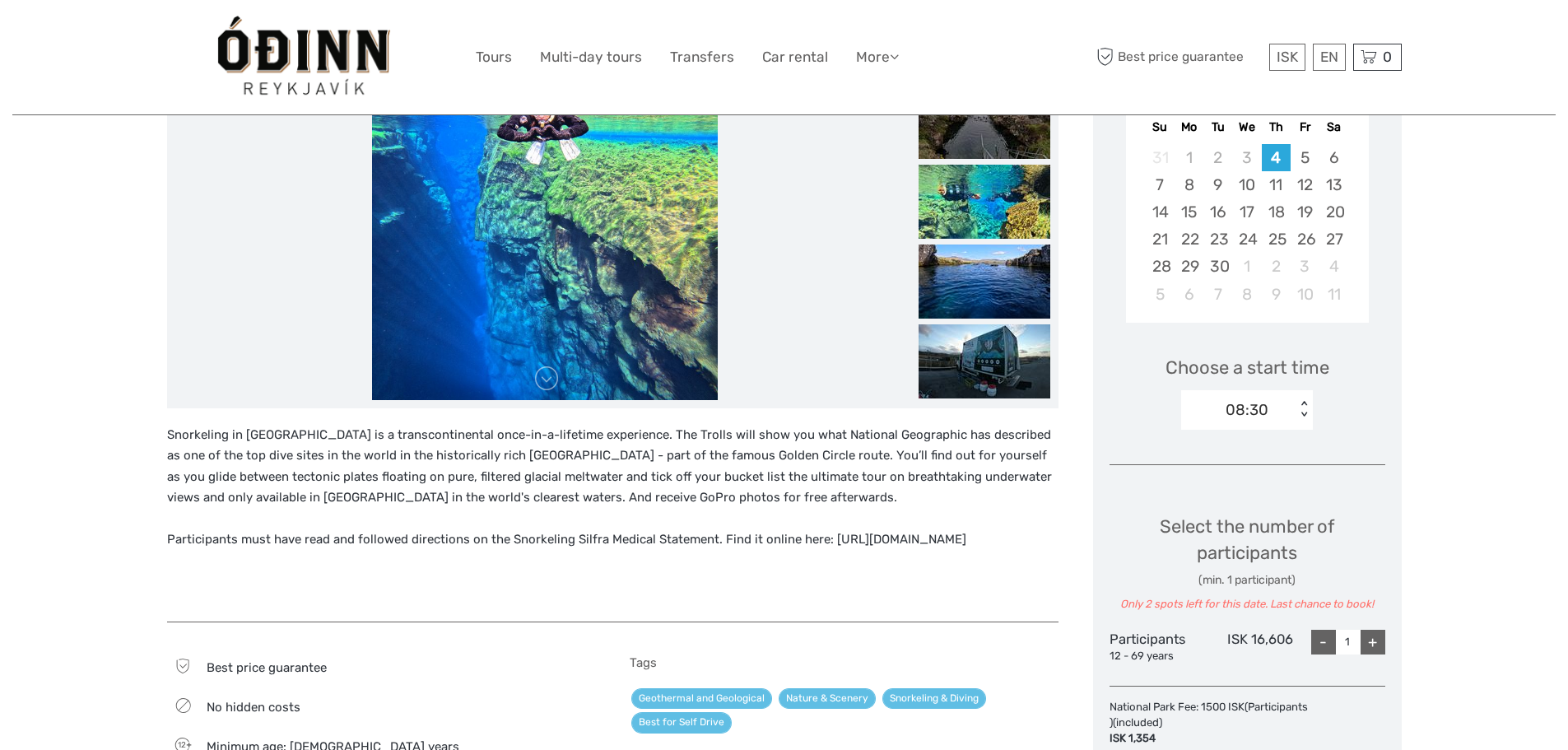
scroll to position [329, 0]
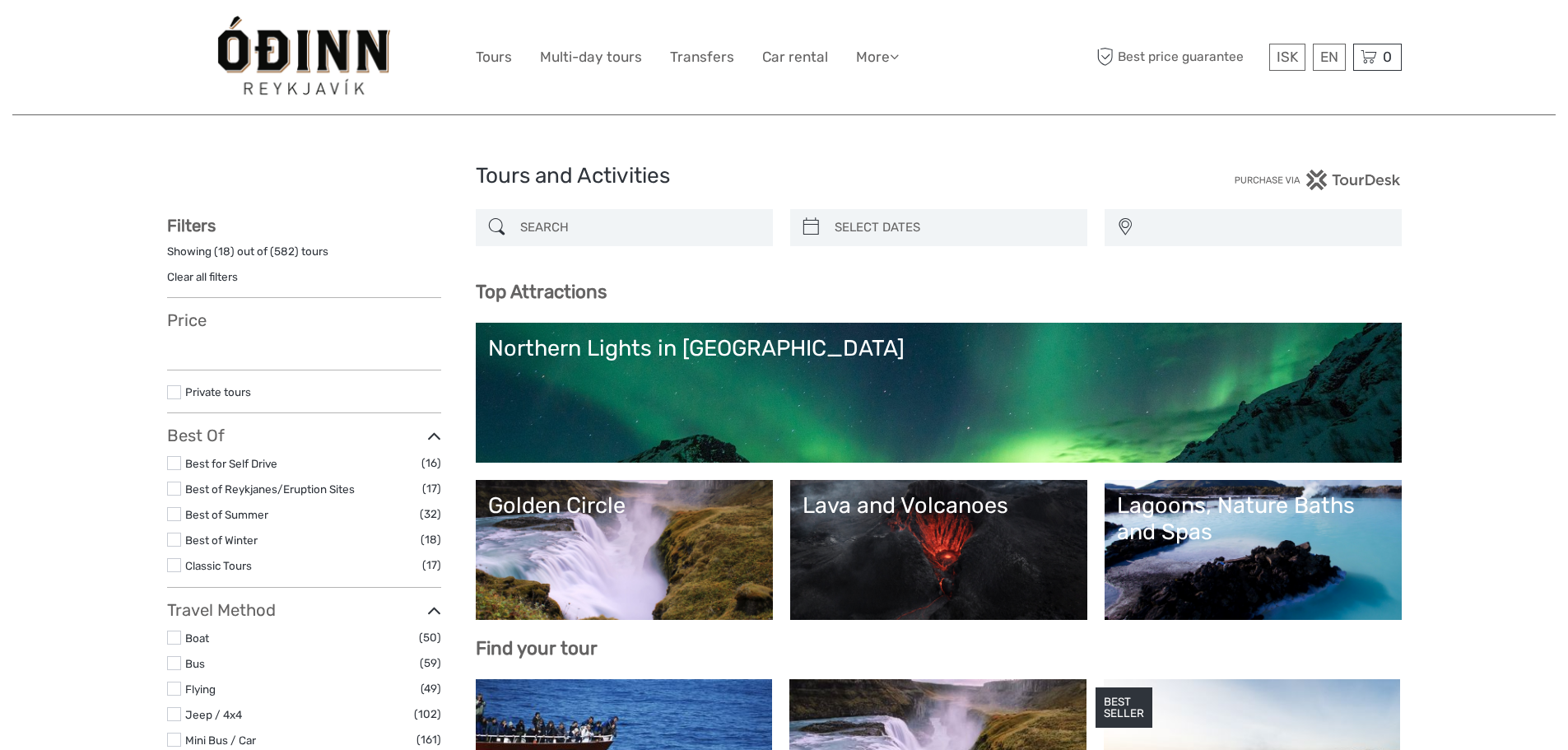
select select
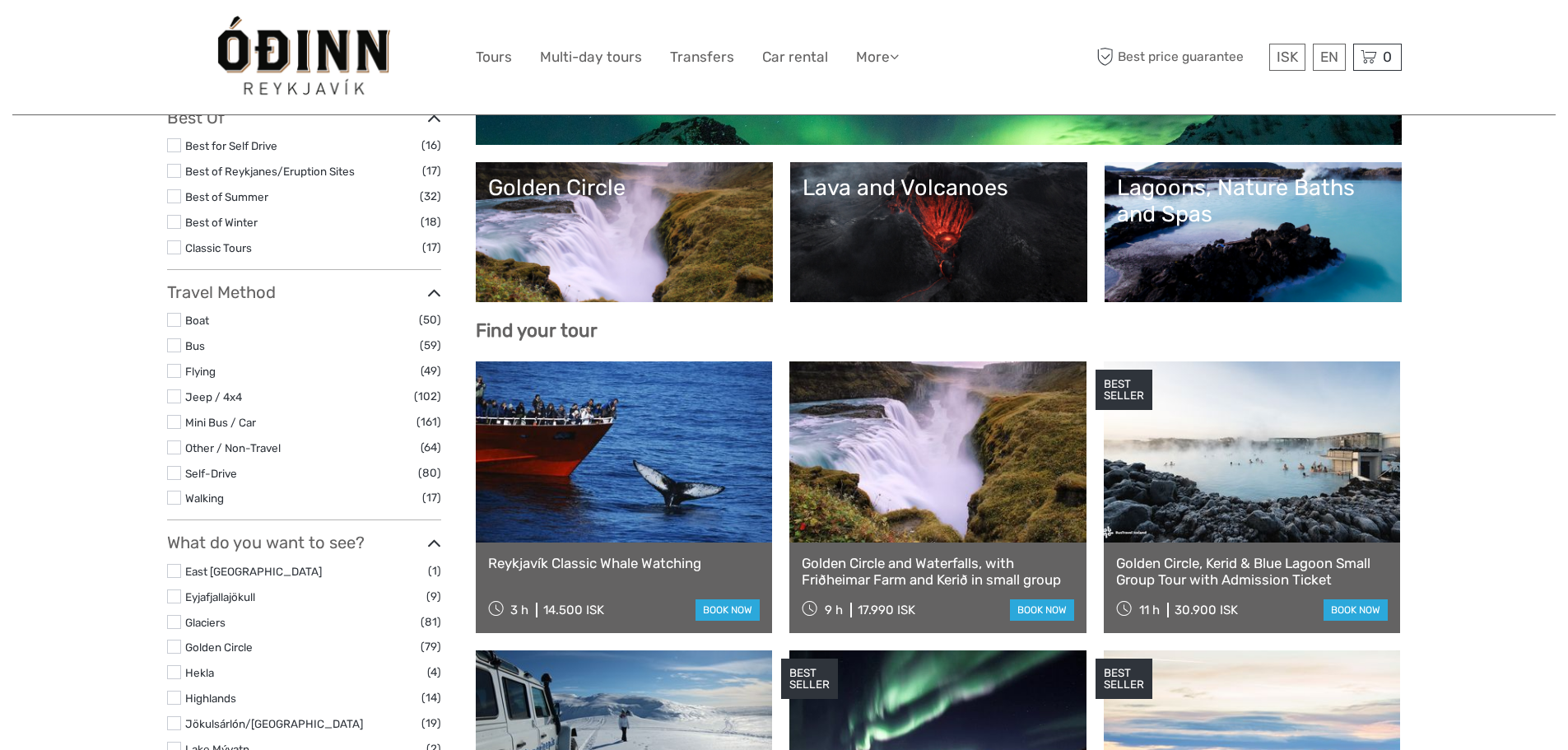
select select
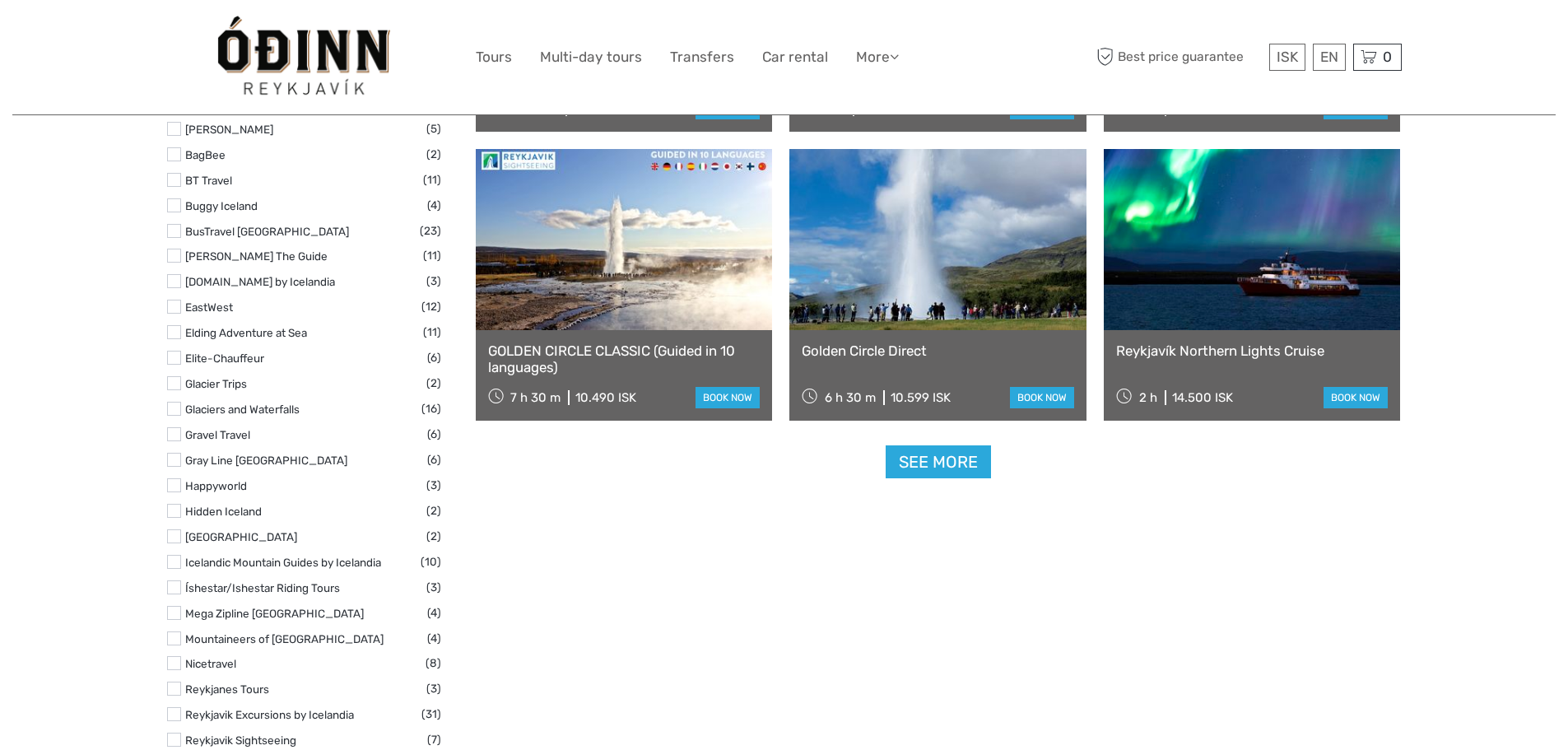
scroll to position [1976, 0]
click at [920, 463] on link "See more" at bounding box center [938, 461] width 106 height 34
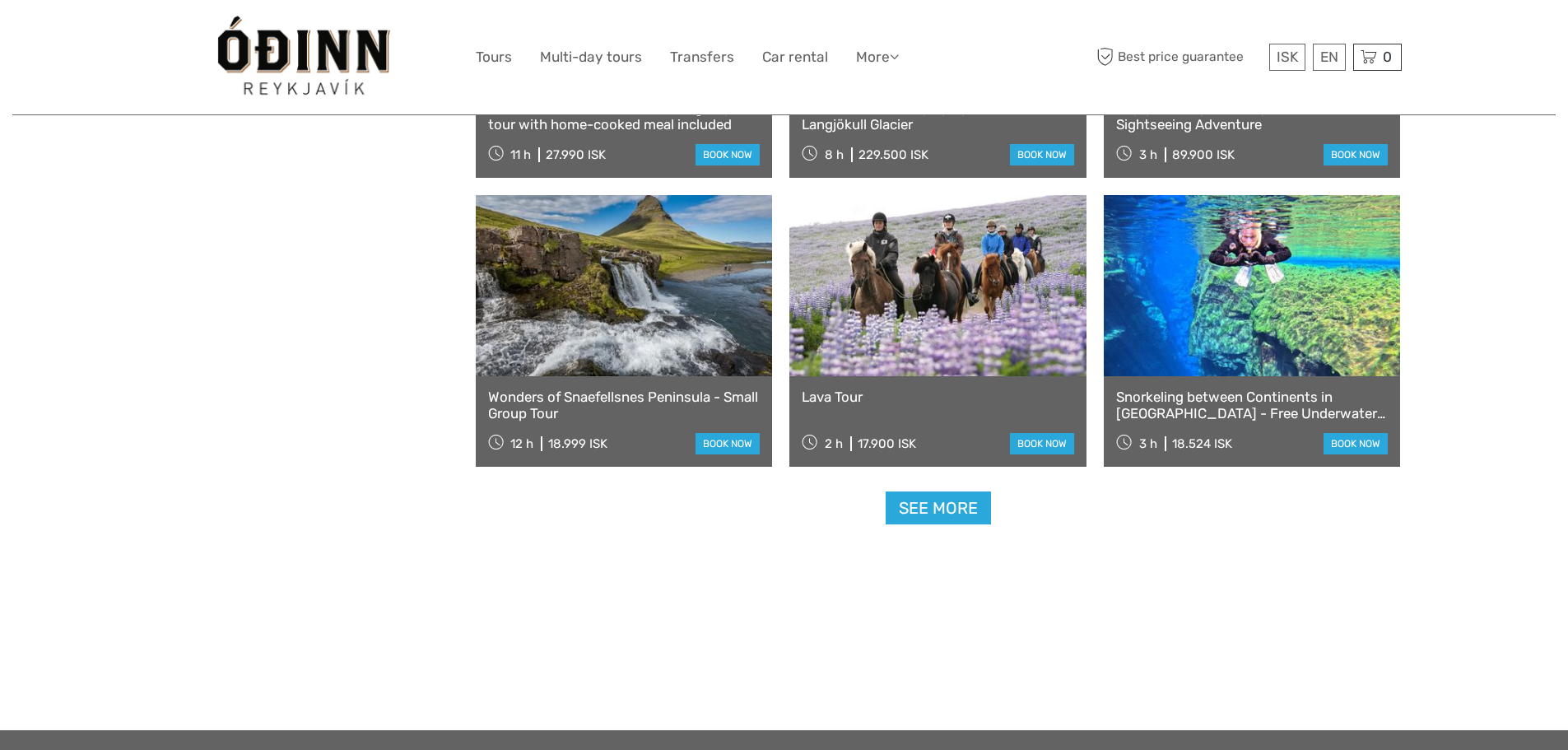
scroll to position [3294, 0]
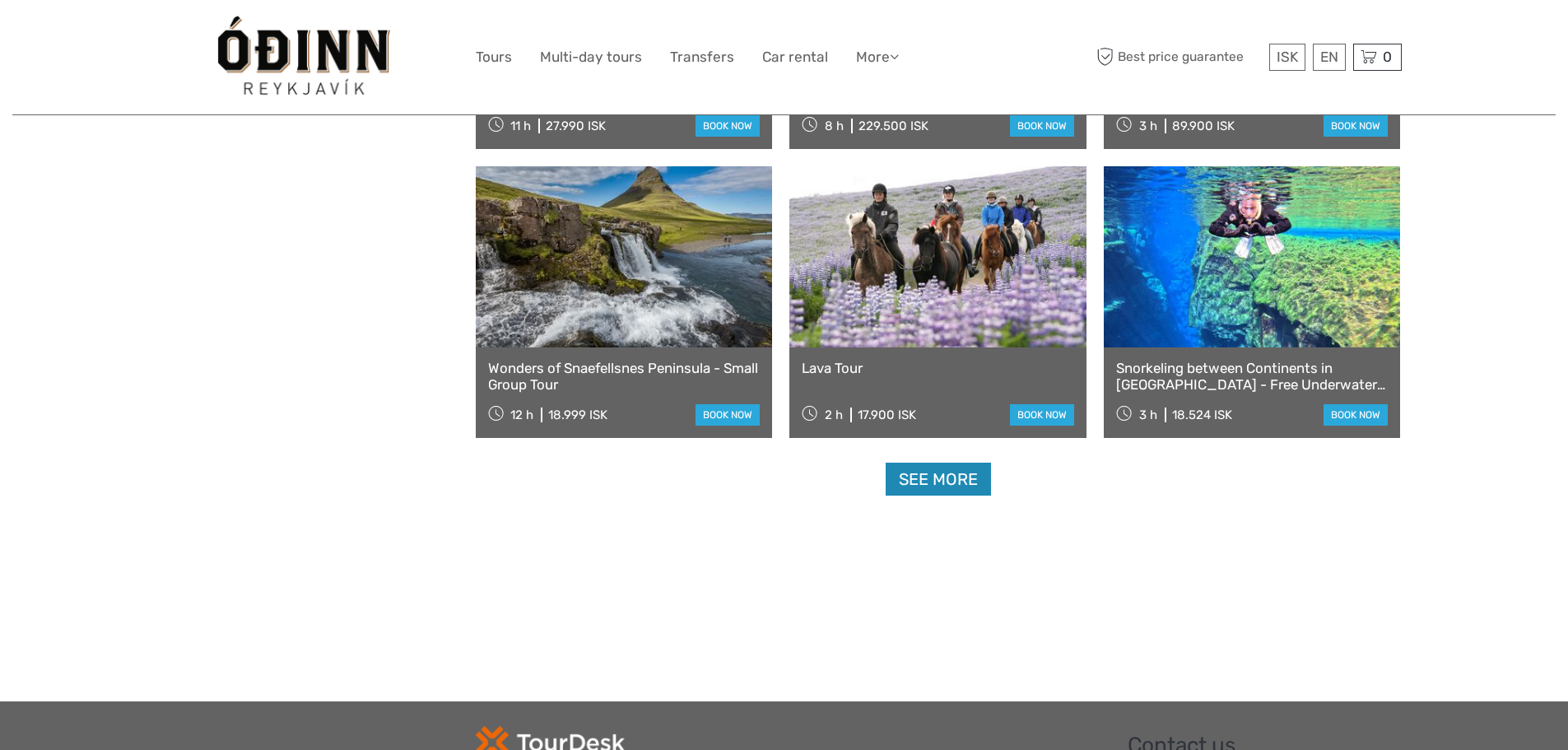
click at [916, 468] on link "See more" at bounding box center [938, 480] width 106 height 34
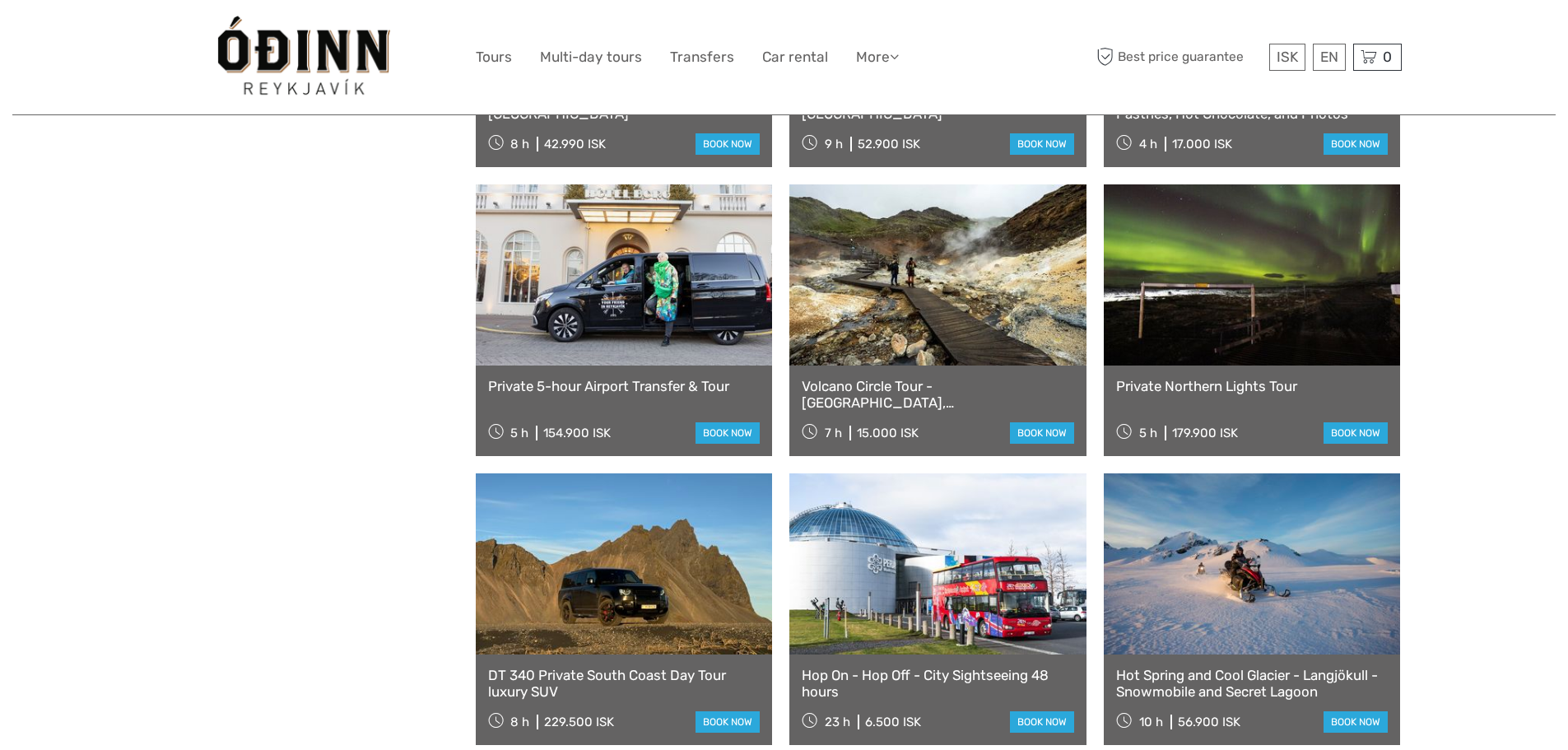
scroll to position [4941, 0]
